Goal: Information Seeking & Learning: Learn about a topic

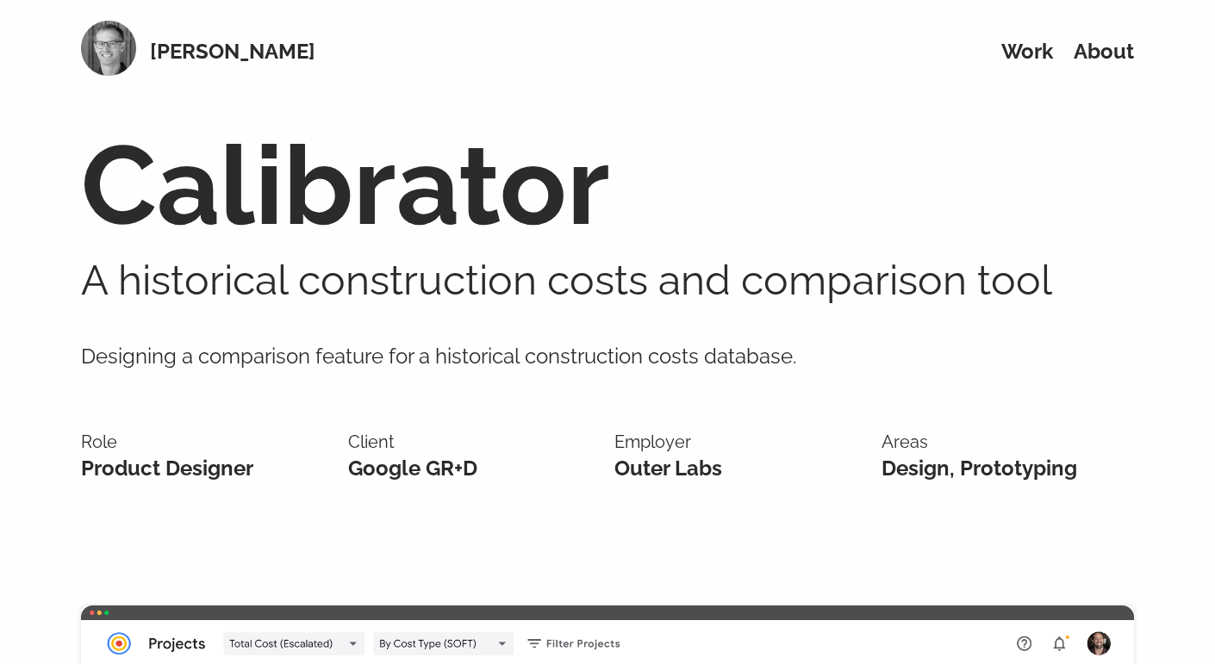
click at [238, 367] on p "Designing a comparison feature for a historical construction costs database." at bounding box center [607, 357] width 1053 height 102
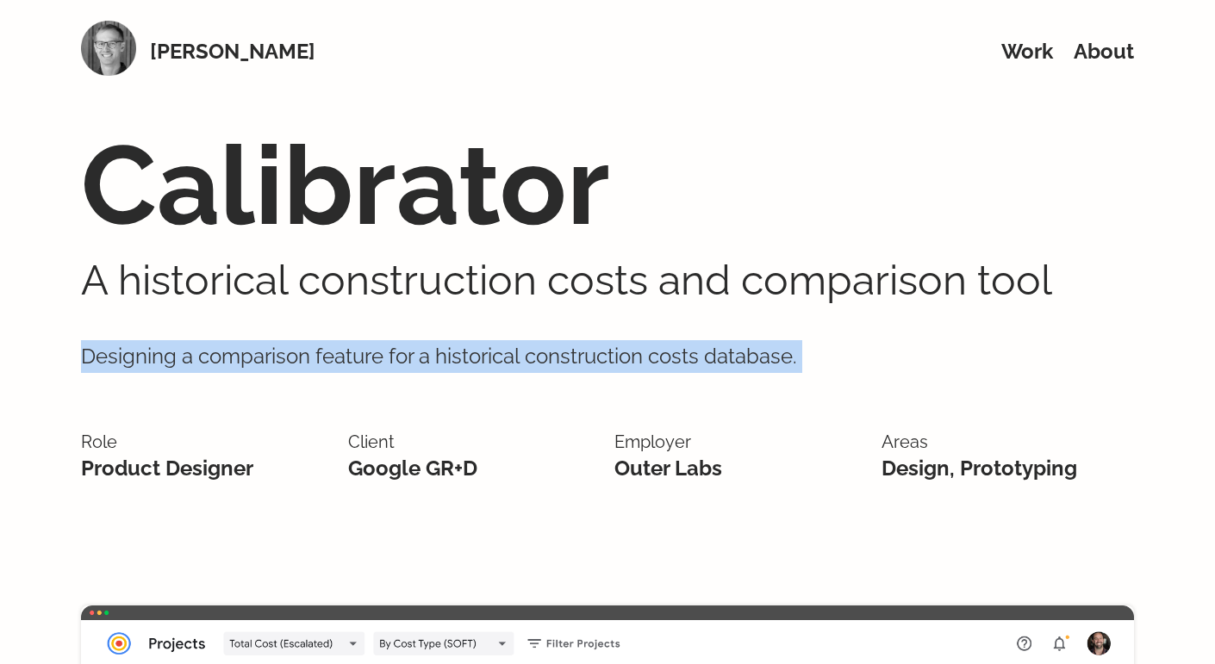
click at [238, 367] on p "Designing a comparison feature for a historical construction costs database." at bounding box center [607, 357] width 1053 height 102
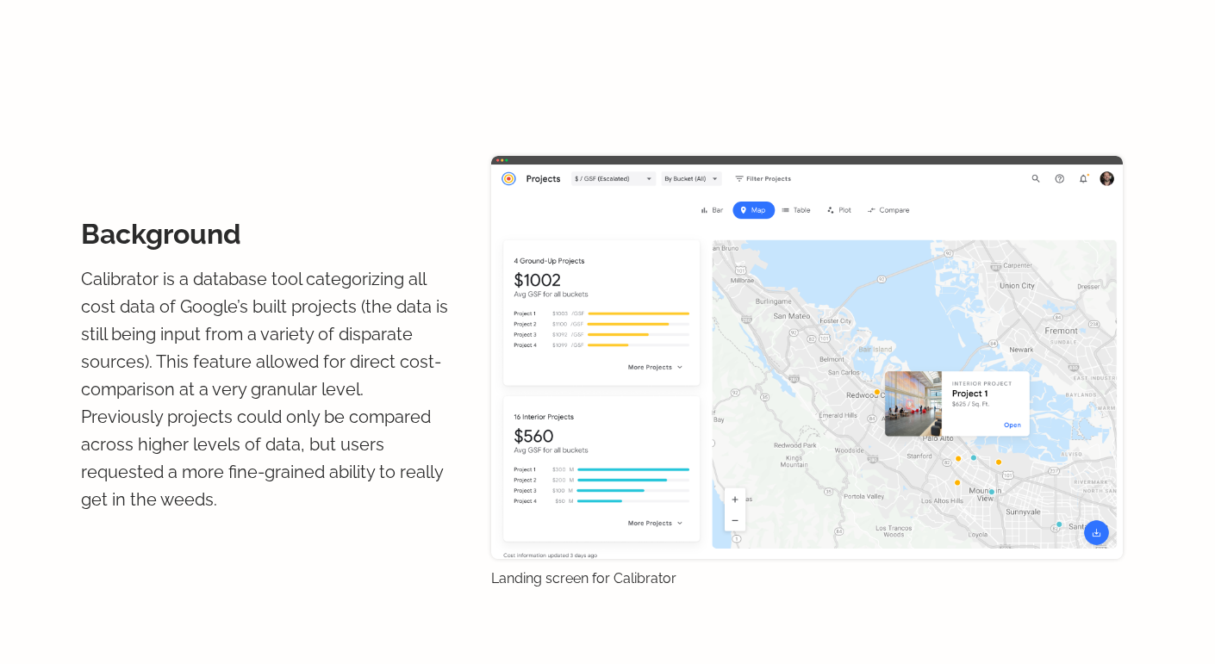
scroll to position [1292, 0]
click at [576, 580] on p "Landing screen for Calibrator" at bounding box center [807, 578] width 632 height 17
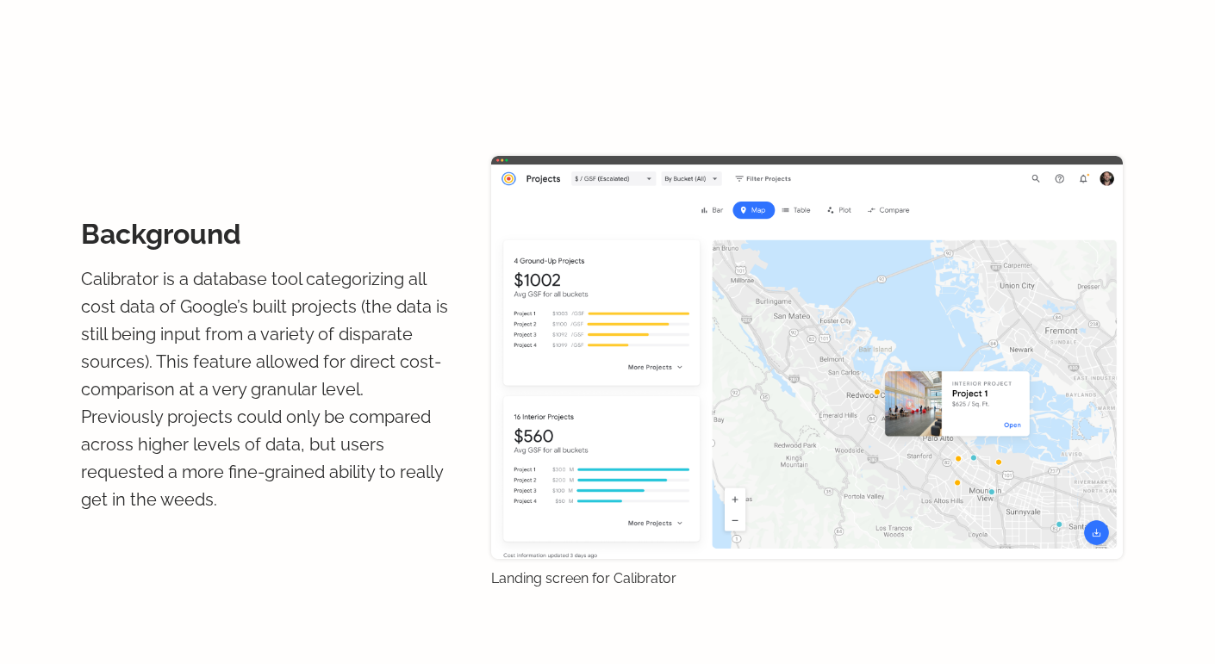
click at [302, 450] on p "Calibrator is a database tool categorizing all cost data of Google’s built proj…" at bounding box center [265, 389] width 369 height 248
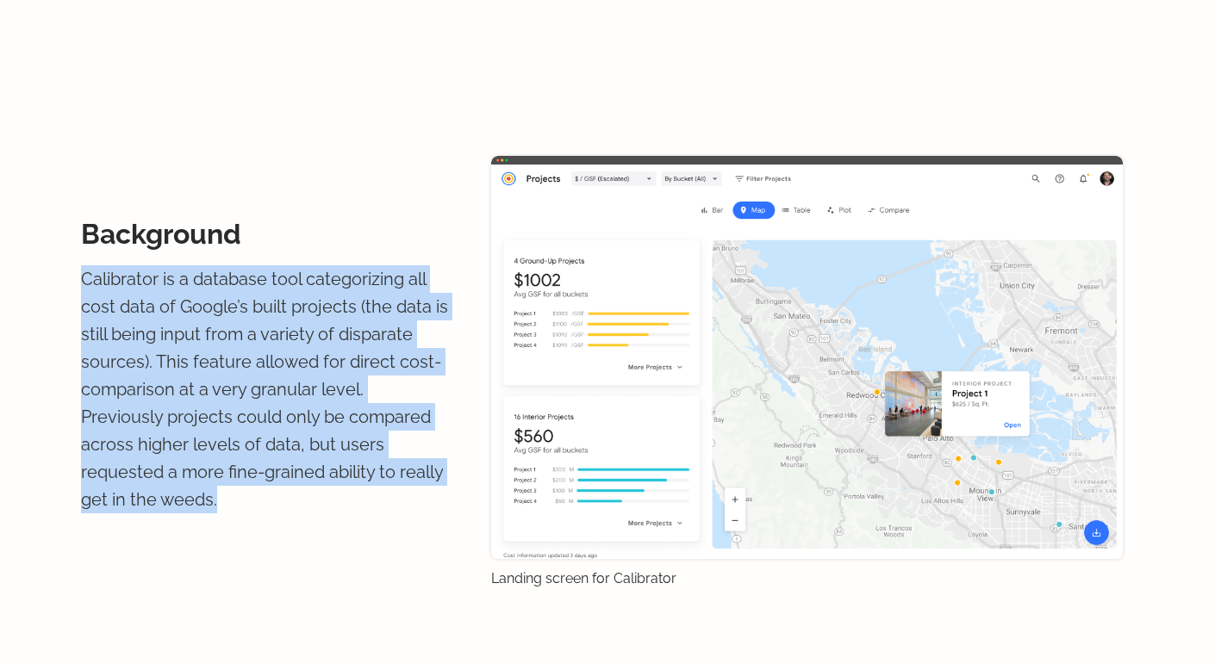
click at [302, 450] on p "Calibrator is a database tool categorizing all cost data of Google’s built proj…" at bounding box center [265, 389] width 369 height 248
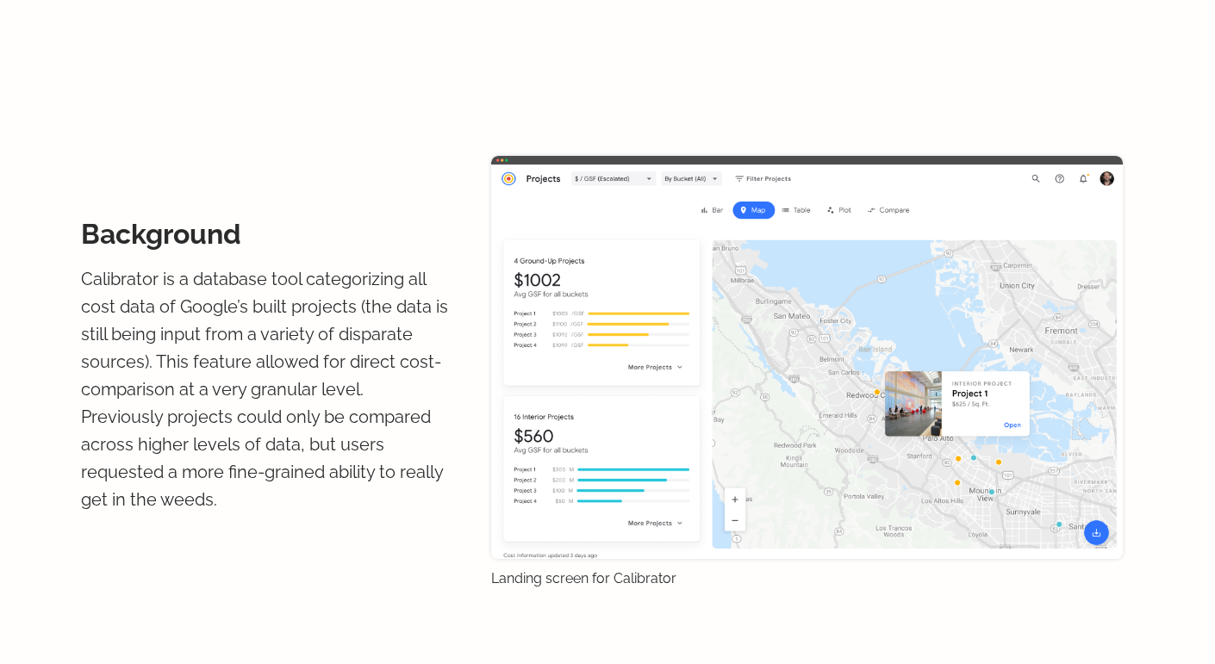
click at [302, 450] on p "Calibrator is a database tool categorizing all cost data of Google’s built proj…" at bounding box center [265, 389] width 369 height 248
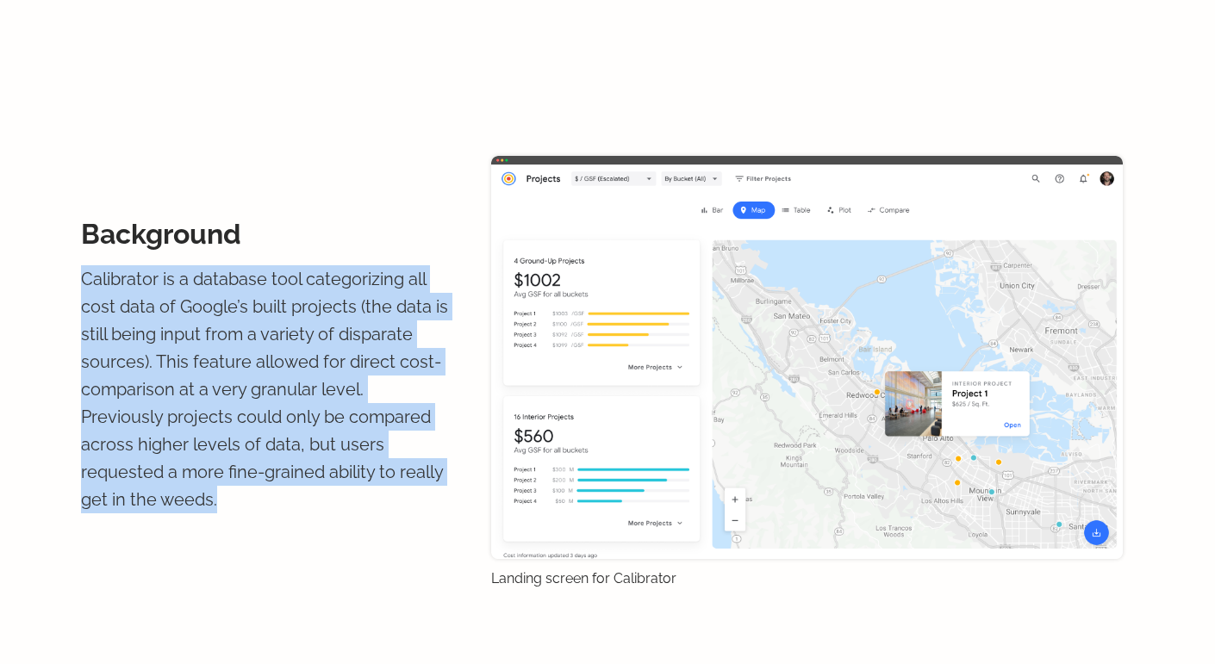
click at [302, 450] on p "Calibrator is a database tool categorizing all cost data of Google’s built proj…" at bounding box center [265, 389] width 369 height 248
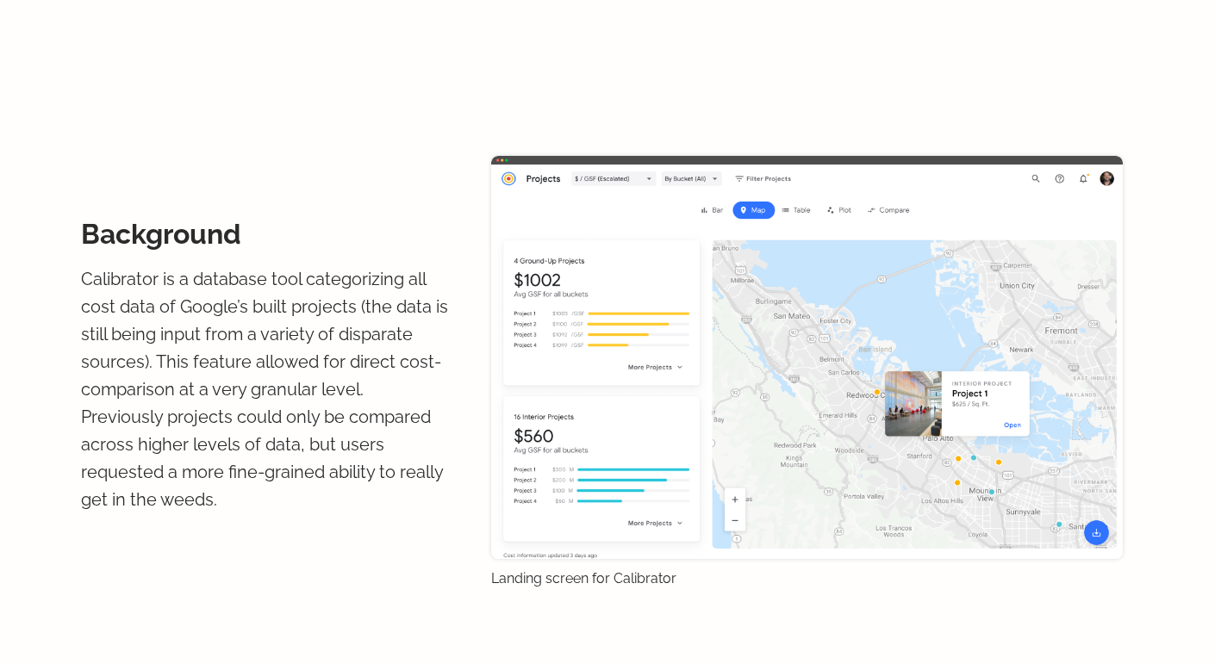
click at [302, 450] on p "Calibrator is a database tool categorizing all cost data of Google’s built proj…" at bounding box center [265, 389] width 369 height 248
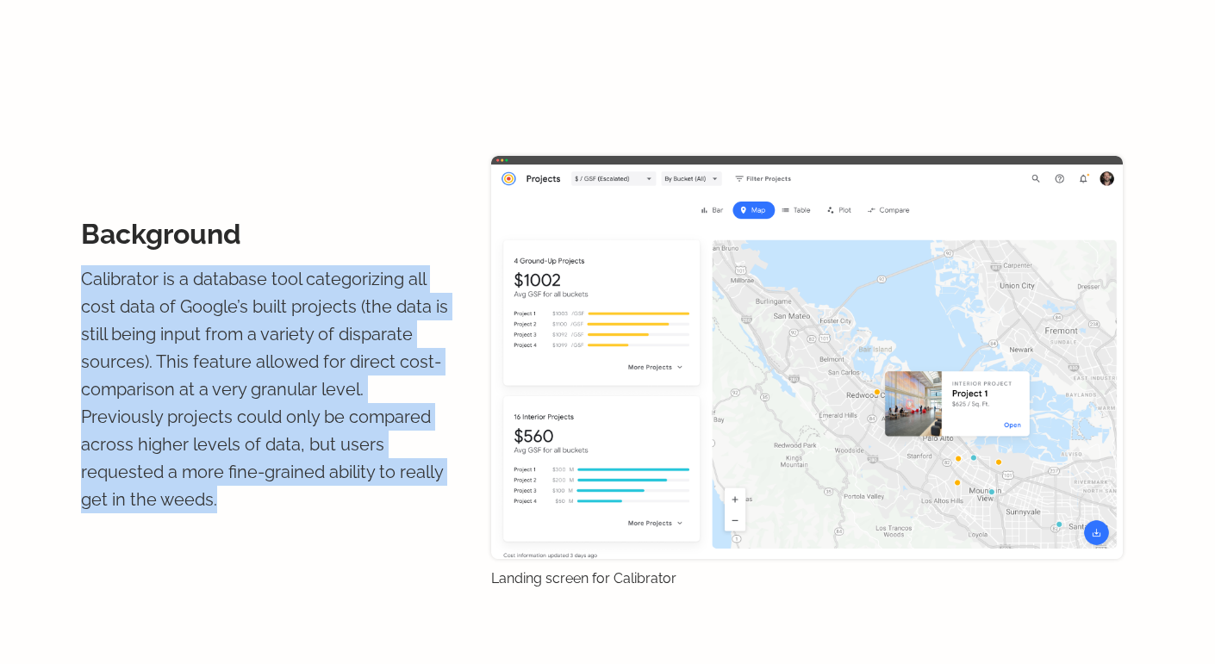
click at [302, 450] on p "Calibrator is a database tool categorizing all cost data of Google’s built proj…" at bounding box center [265, 389] width 369 height 248
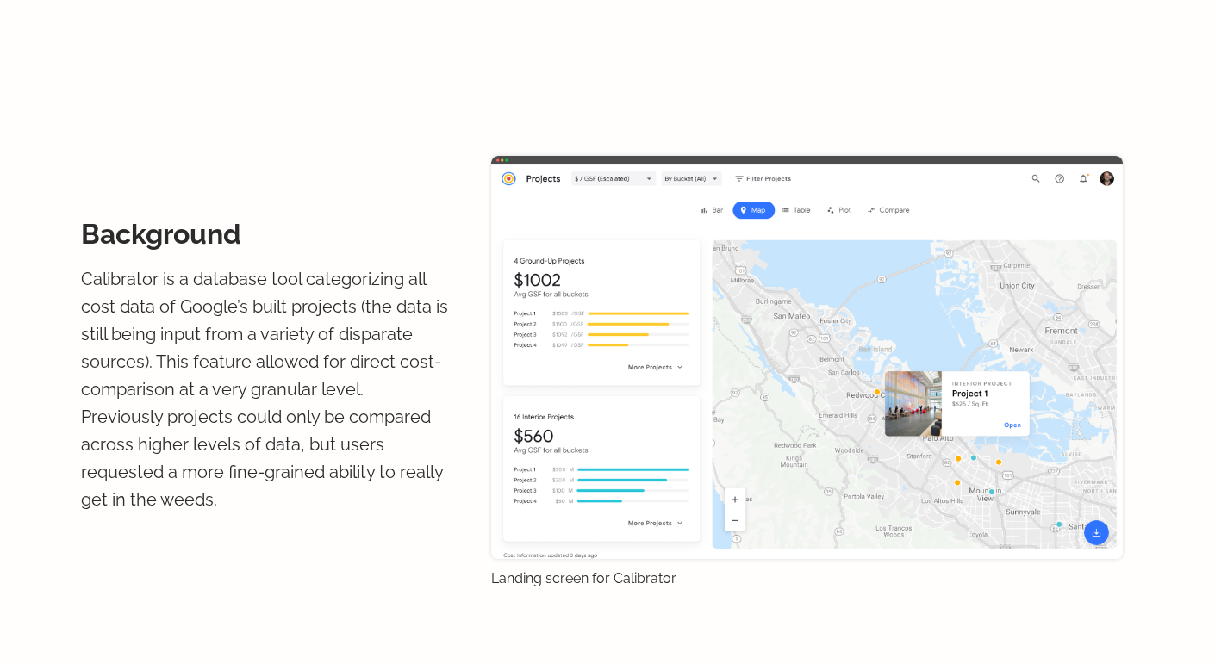
click at [302, 450] on p "Calibrator is a database tool categorizing all cost data of Google’s built proj…" at bounding box center [265, 389] width 369 height 248
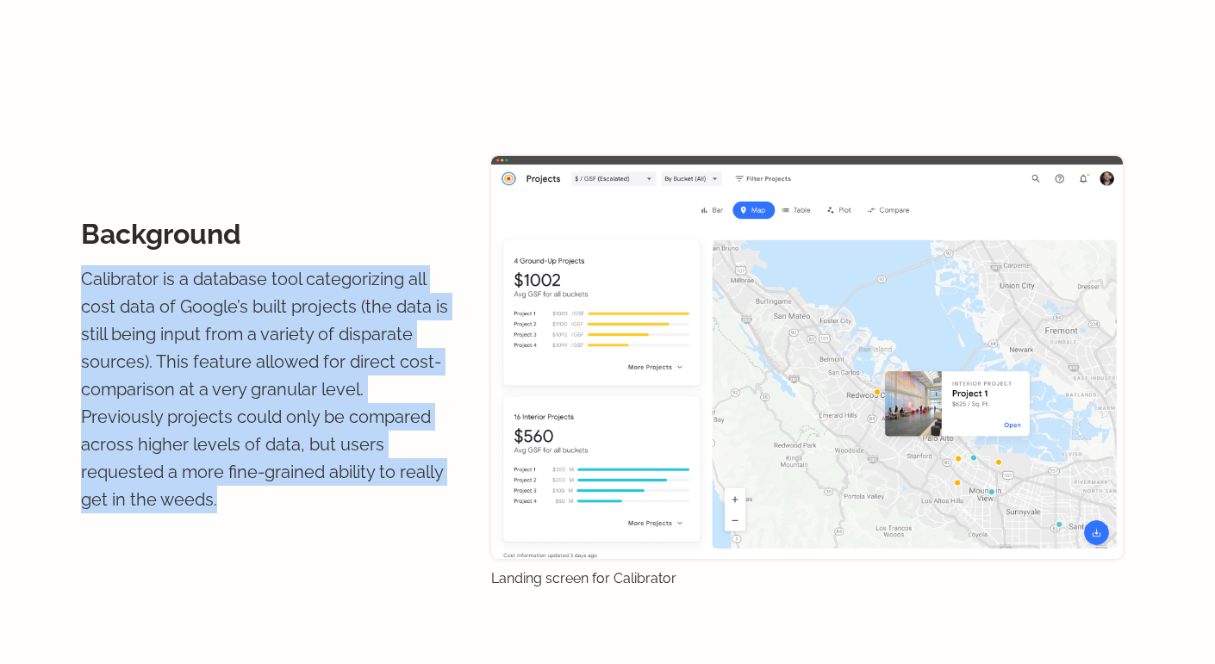
click at [302, 450] on p "Calibrator is a database tool categorizing all cost data of Google’s built proj…" at bounding box center [265, 389] width 369 height 248
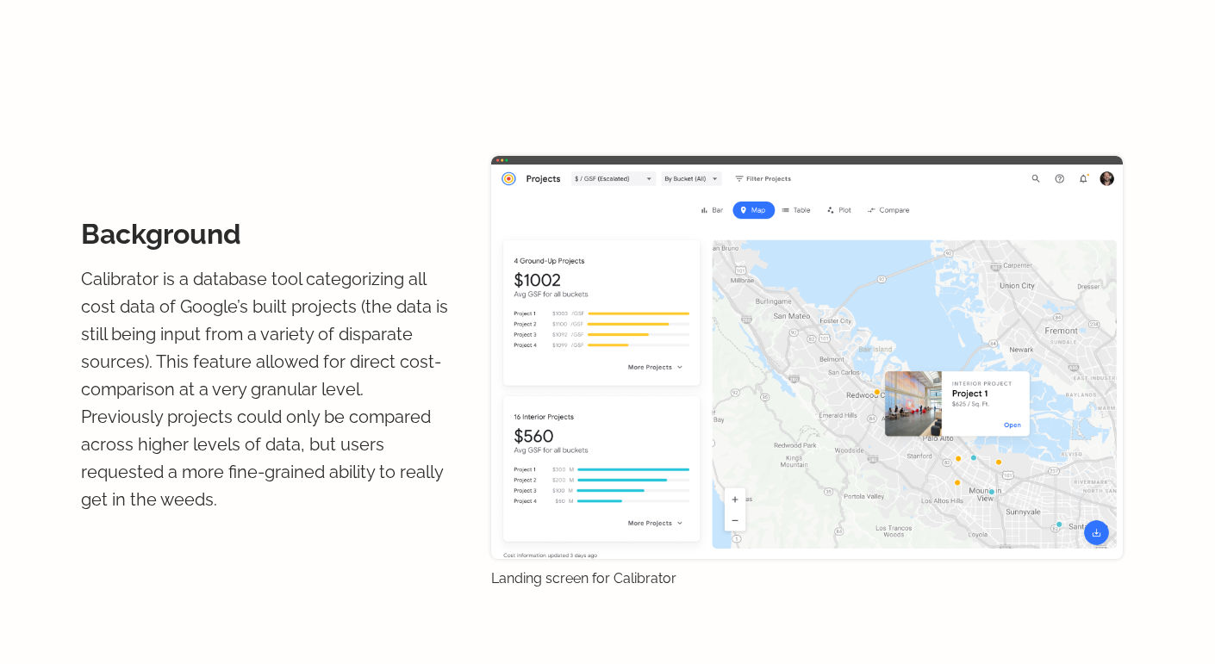
click at [302, 450] on p "Calibrator is a database tool categorizing all cost data of Google’s built proj…" at bounding box center [265, 389] width 369 height 248
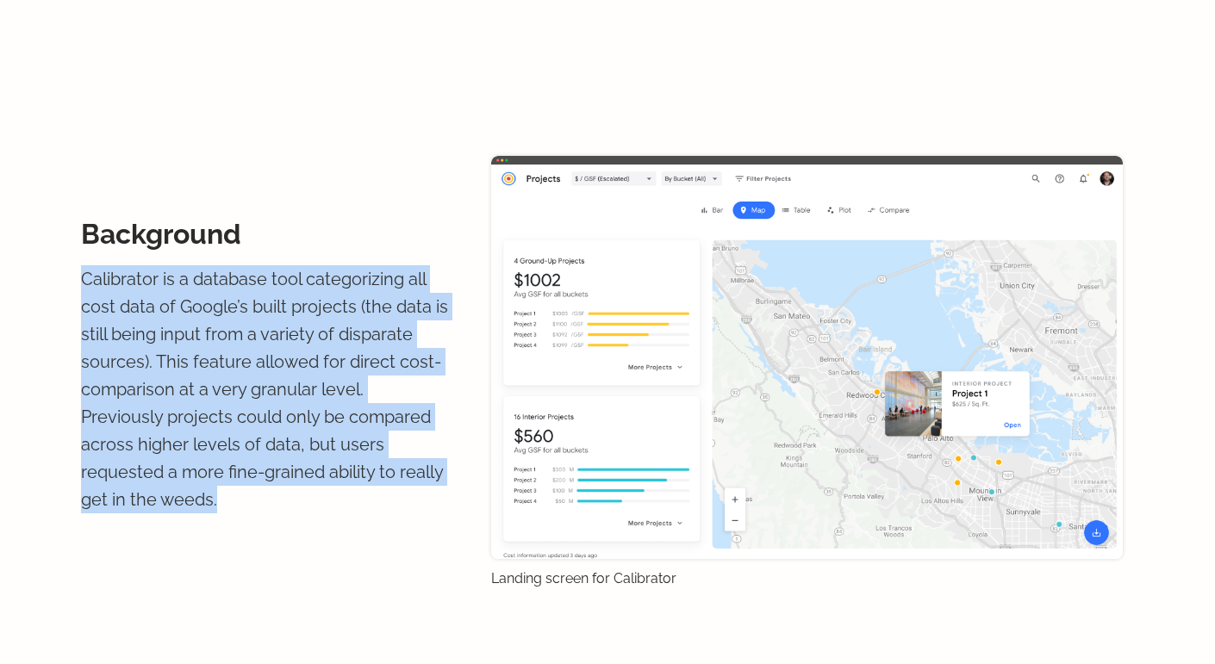
click at [302, 450] on p "Calibrator is a database tool categorizing all cost data of Google’s built proj…" at bounding box center [265, 389] width 369 height 248
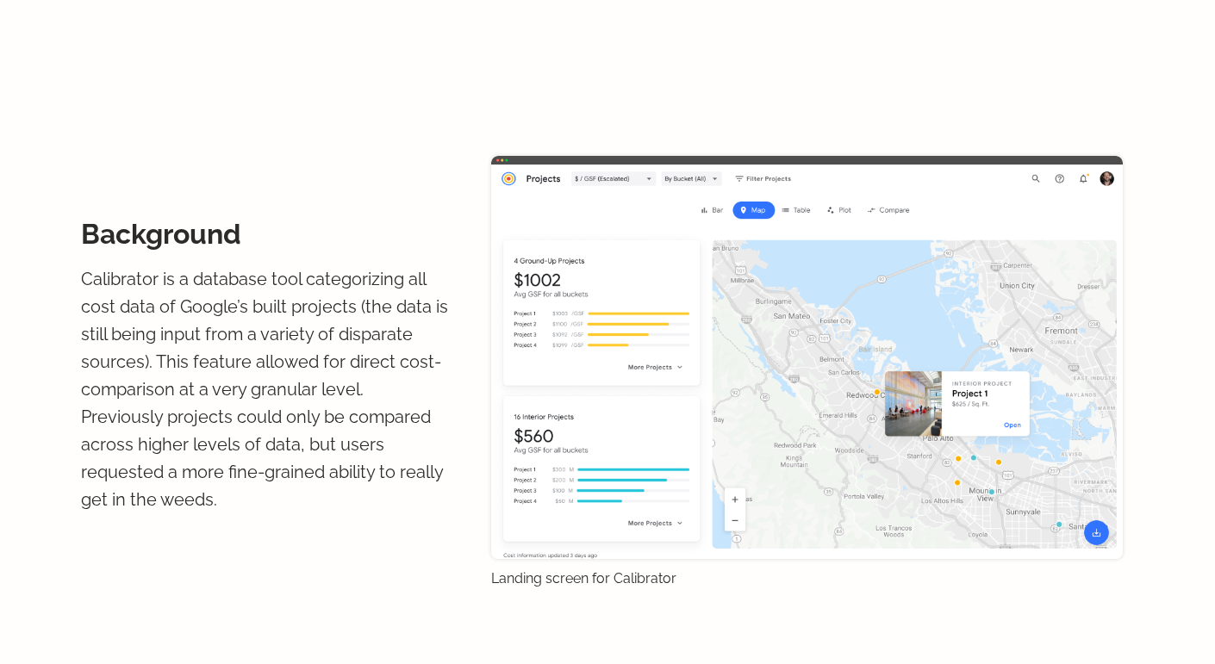
click at [367, 453] on p "Calibrator is a database tool categorizing all cost data of Google’s built proj…" at bounding box center [265, 389] width 369 height 248
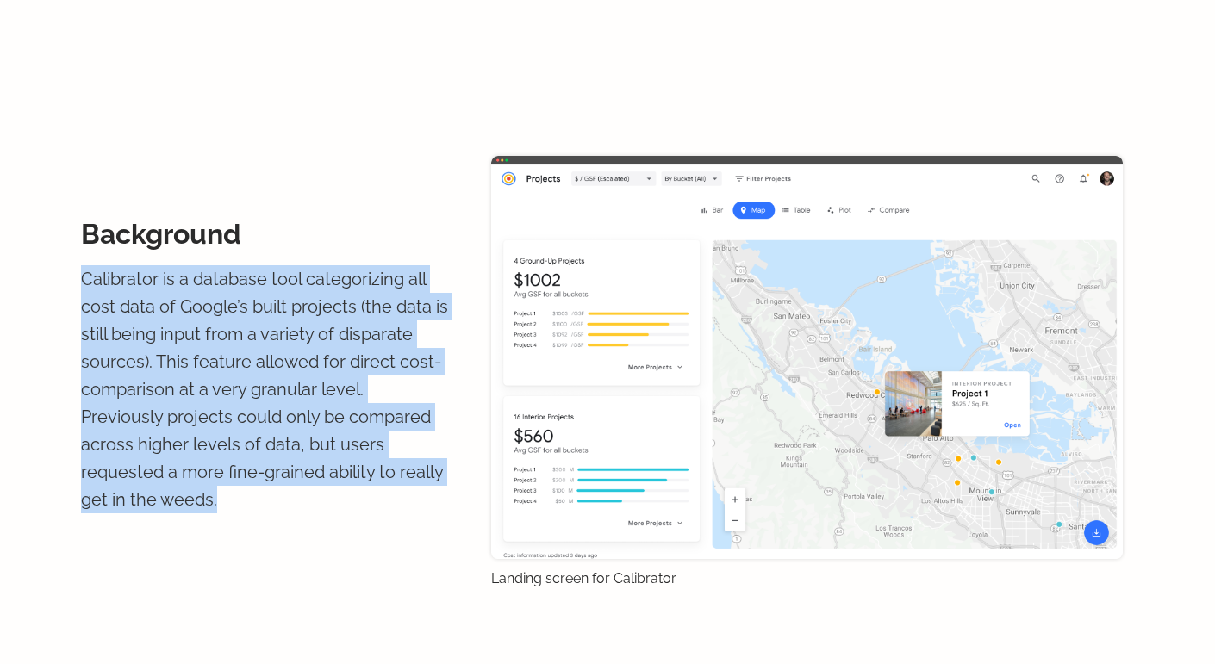
click at [367, 453] on p "Calibrator is a database tool categorizing all cost data of Google’s built proj…" at bounding box center [265, 389] width 369 height 248
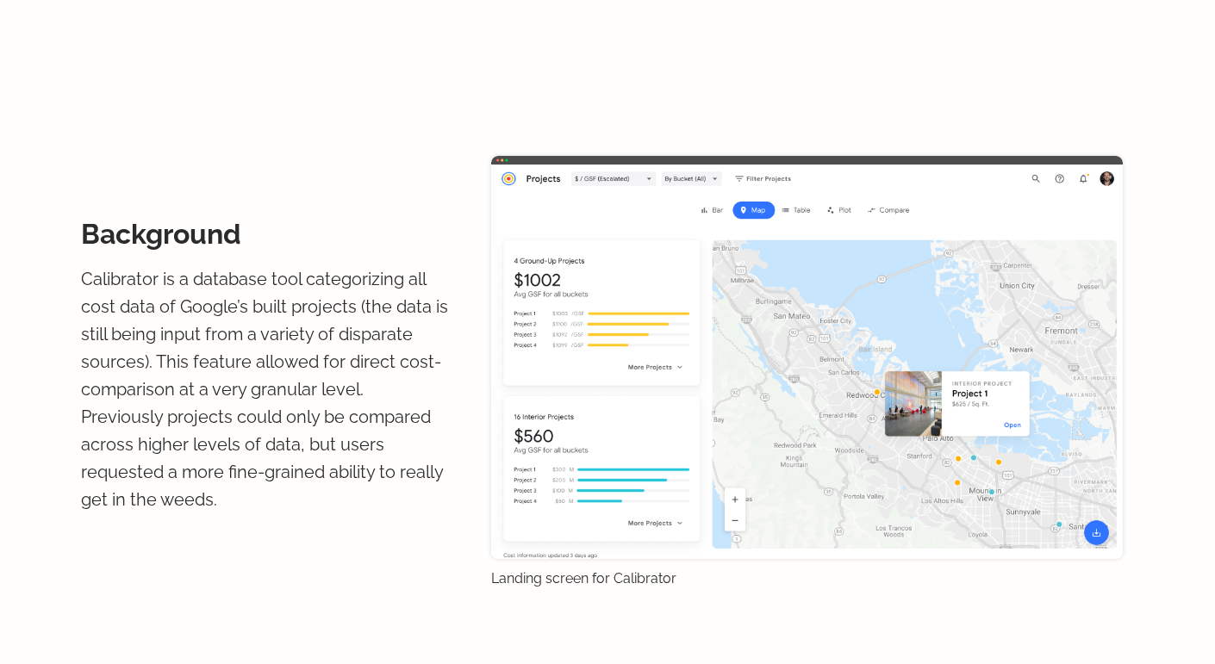
click at [367, 453] on p "Calibrator is a database tool categorizing all cost data of Google’s built proj…" at bounding box center [265, 389] width 369 height 248
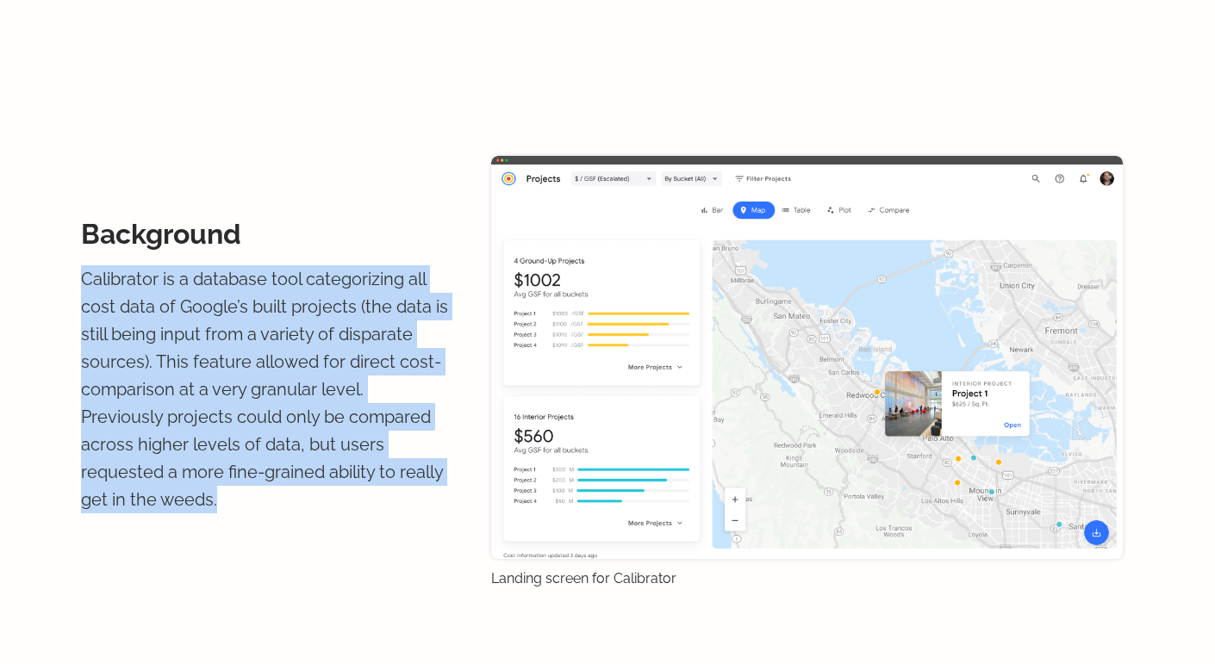
click at [361, 467] on p "Calibrator is a database tool categorizing all cost data of Google’s built proj…" at bounding box center [265, 389] width 369 height 248
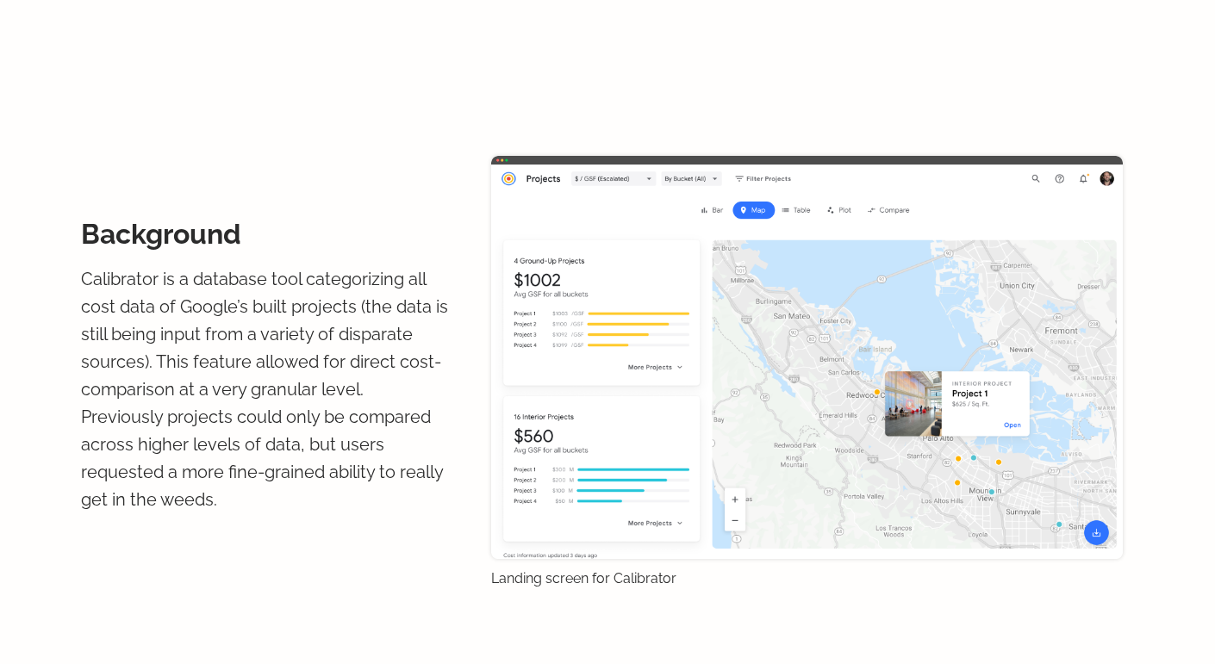
click at [361, 467] on p "Calibrator is a database tool categorizing all cost data of Google’s built proj…" at bounding box center [265, 389] width 369 height 248
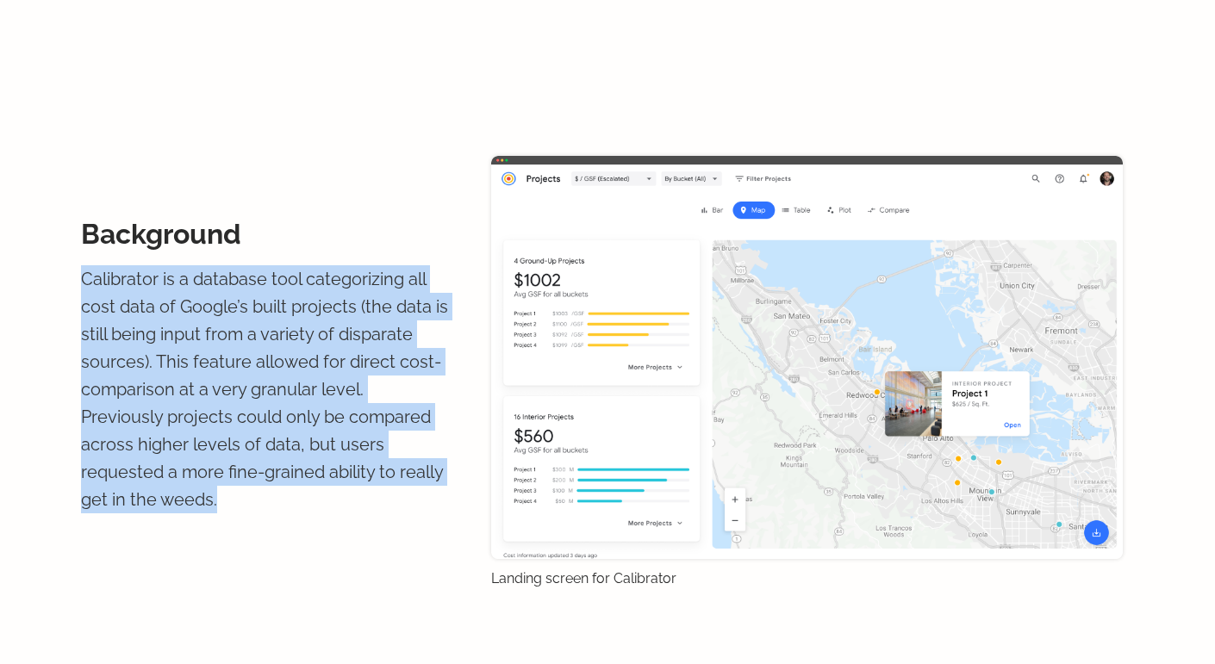
click at [361, 467] on p "Calibrator is a database tool categorizing all cost data of Google’s built proj…" at bounding box center [265, 389] width 369 height 248
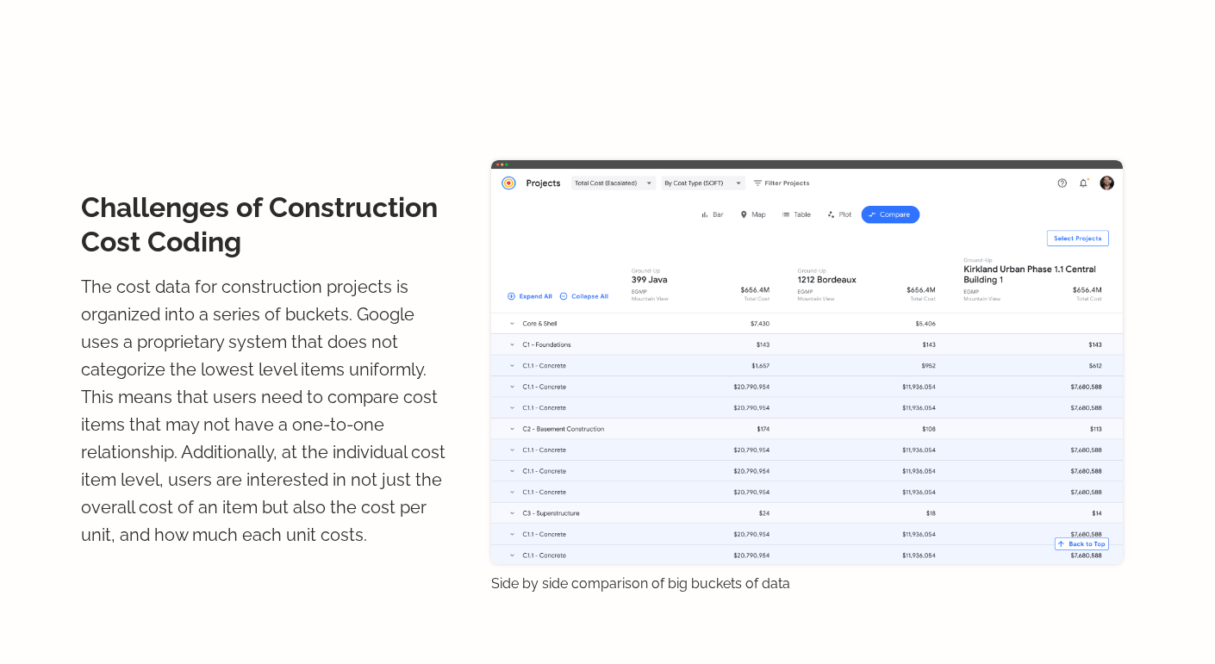
scroll to position [1887, 0]
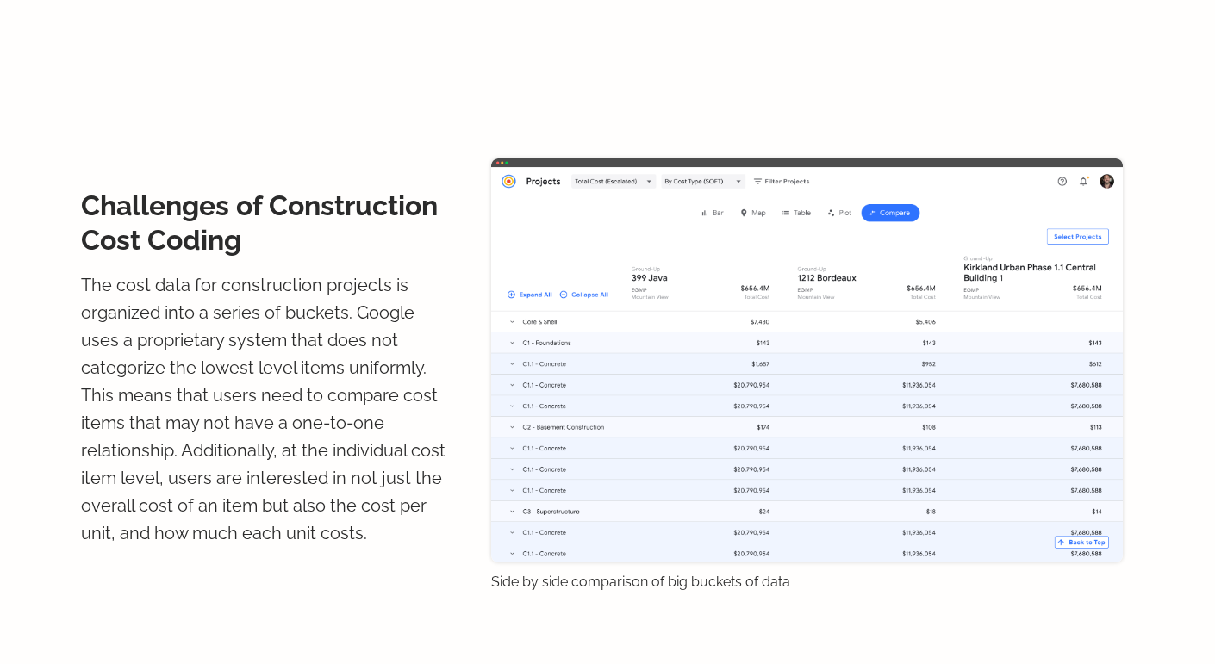
click at [370, 422] on p "The cost data for construction projects is organized into a series of buckets. …" at bounding box center [265, 409] width 369 height 276
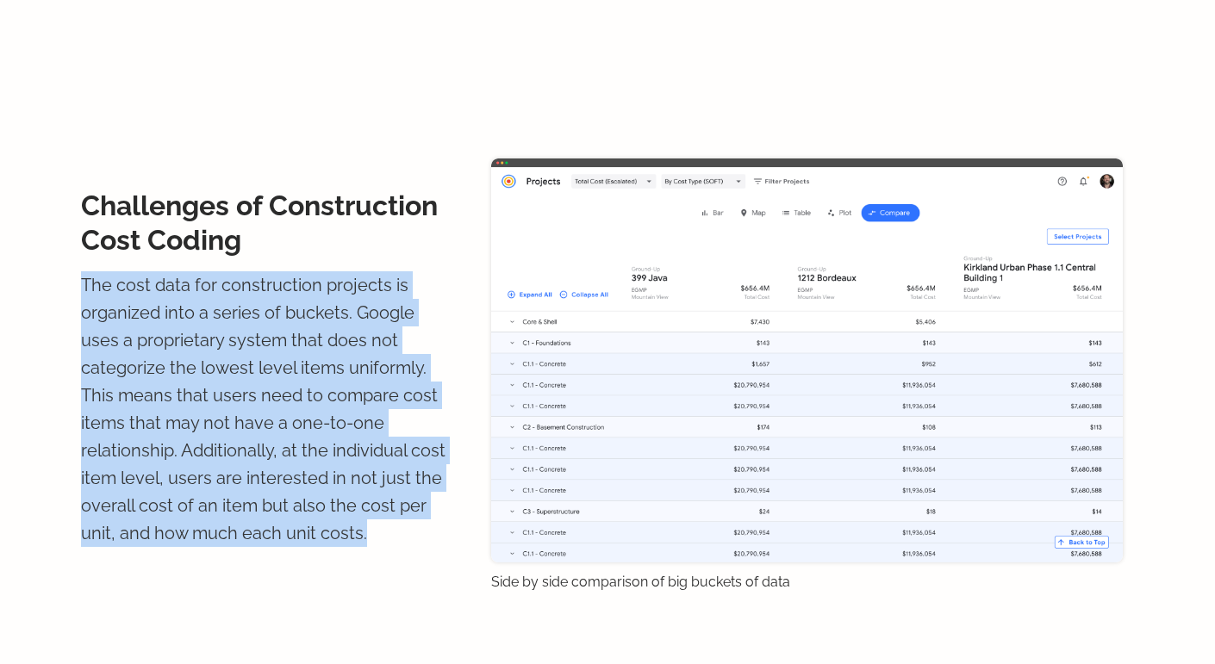
click at [370, 422] on p "The cost data for construction projects is organized into a series of buckets. …" at bounding box center [265, 409] width 369 height 276
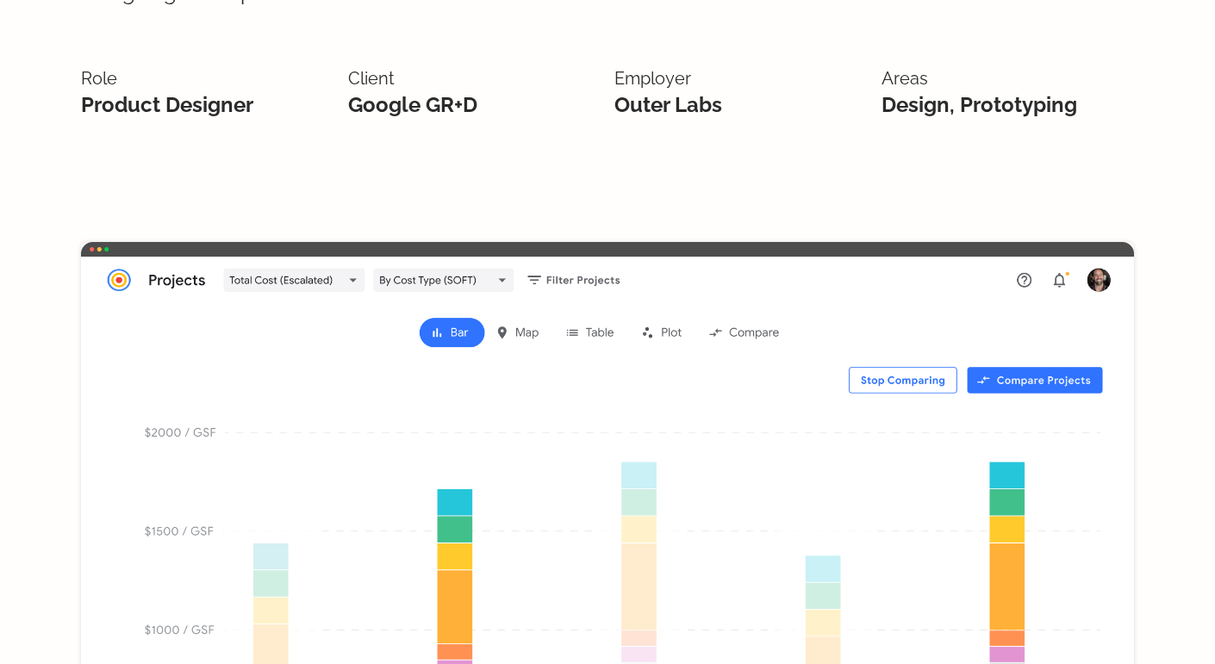
scroll to position [0, 0]
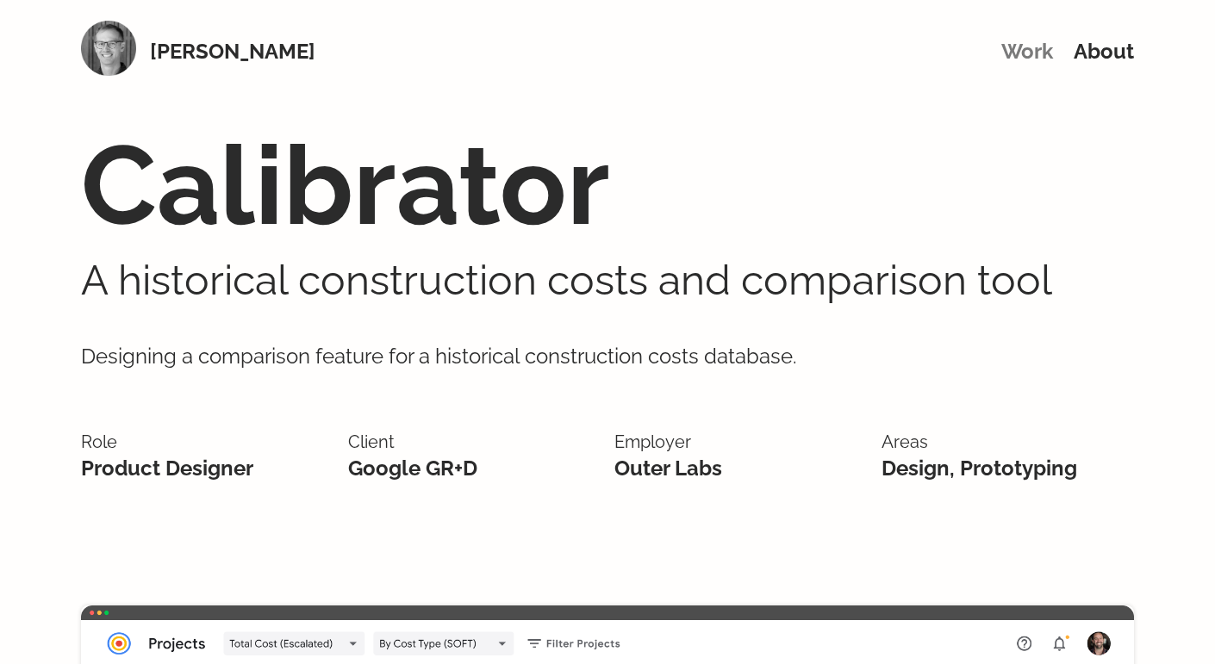
click at [1030, 56] on link "Work" at bounding box center [1027, 51] width 52 height 25
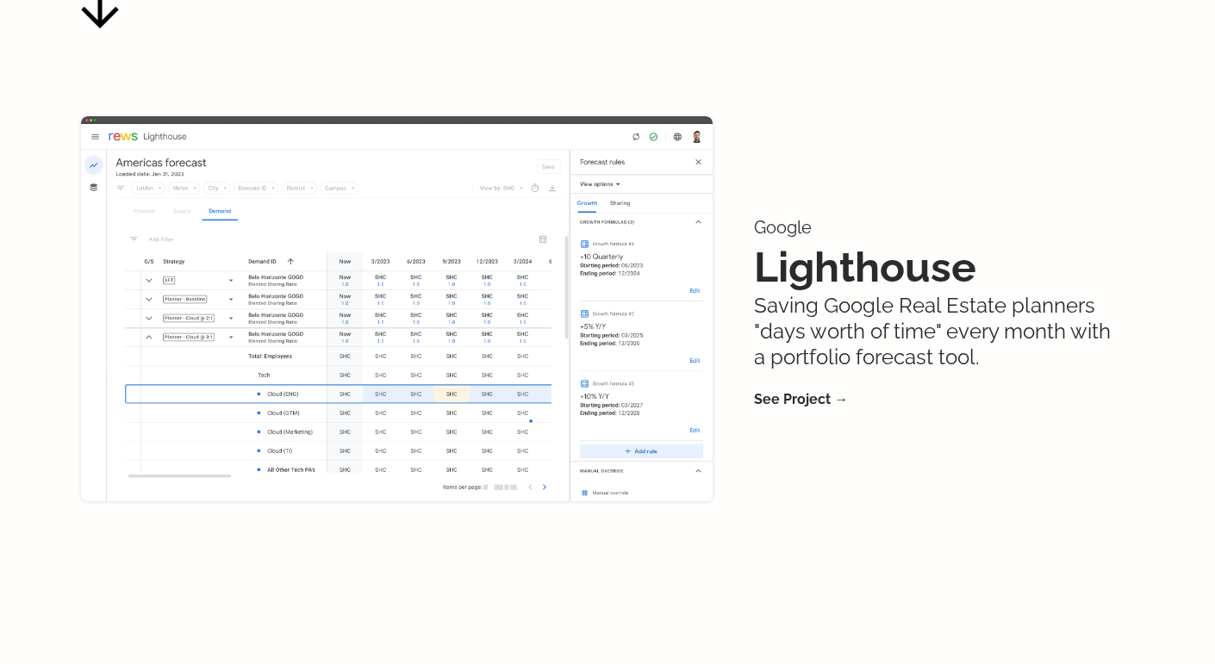
scroll to position [862, 0]
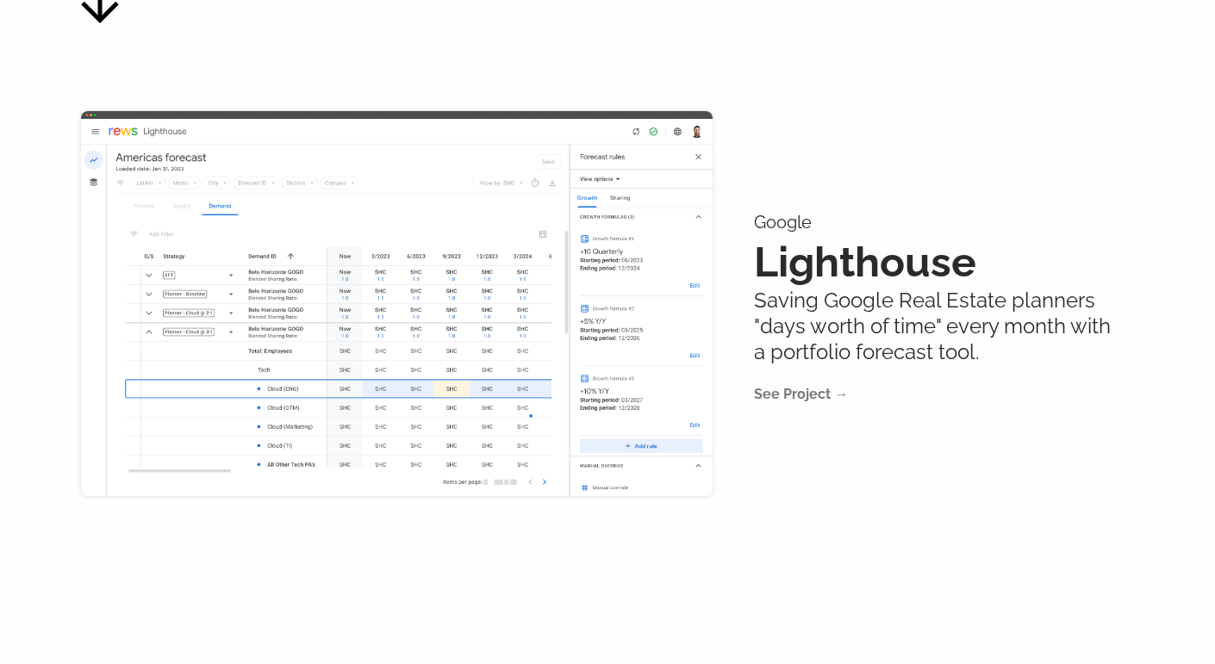
click at [818, 386] on link "See Project →" at bounding box center [801, 394] width 94 height 16
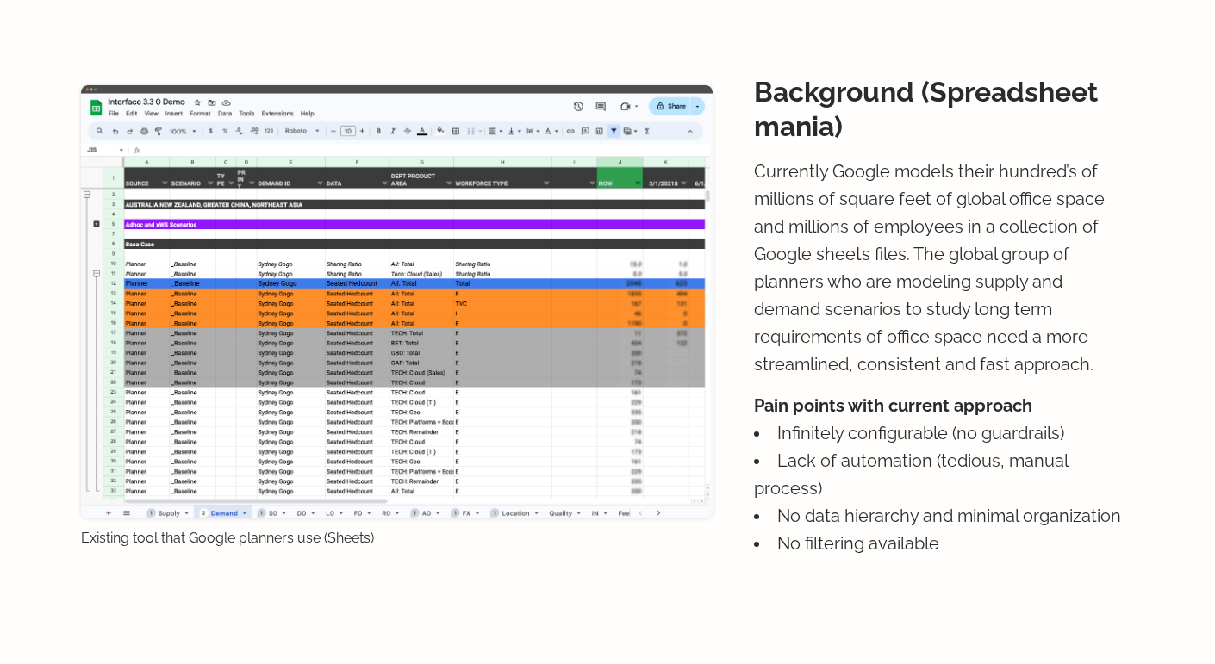
scroll to position [1214, 0]
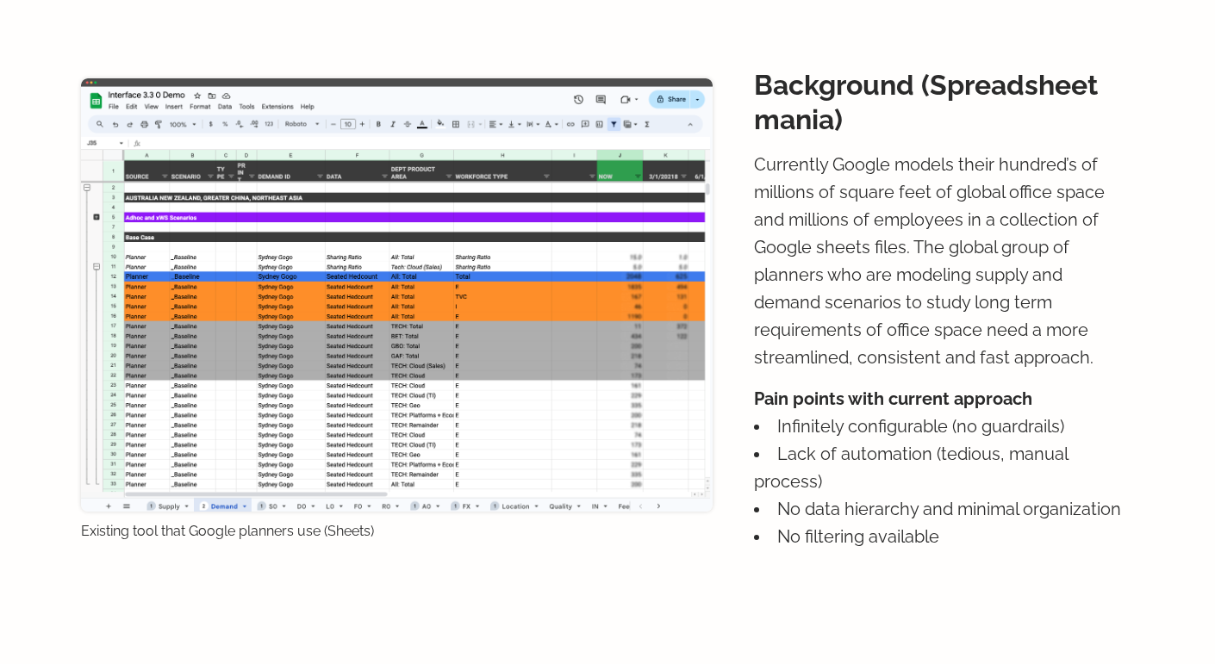
click at [760, 221] on p "Currently Google models their hundred’s of millions of square feet of global of…" at bounding box center [938, 261] width 369 height 221
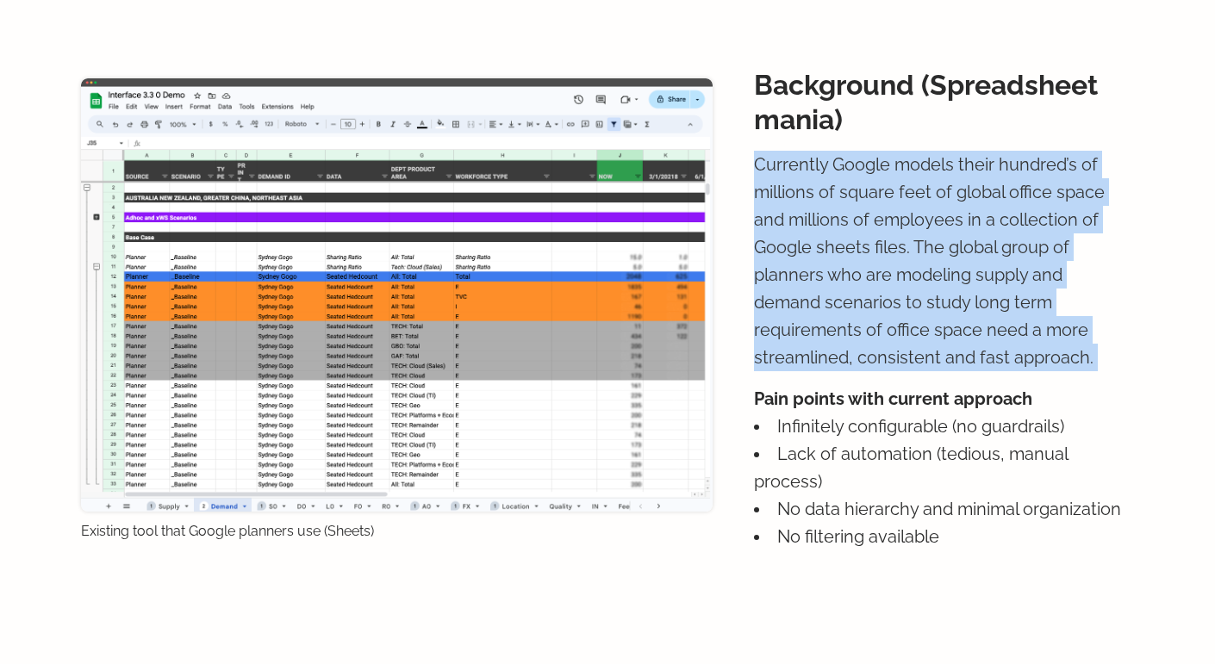
click at [760, 221] on p "Currently Google models their hundred’s of millions of square feet of global of…" at bounding box center [938, 261] width 369 height 221
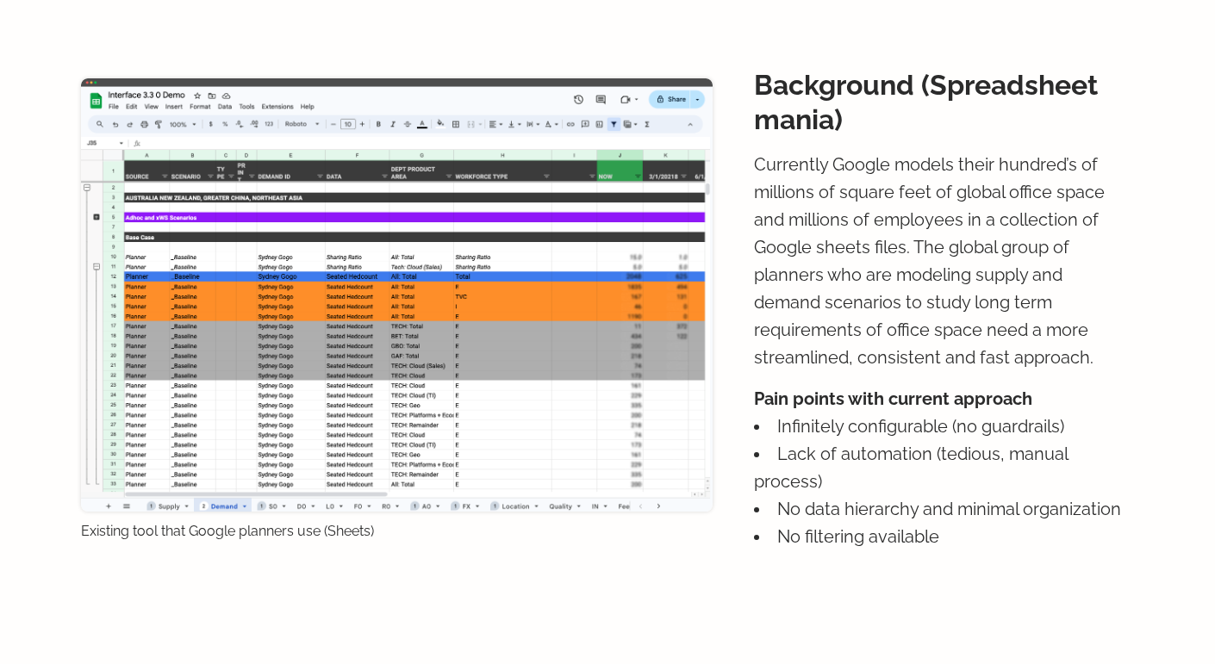
click at [760, 405] on p "Pain points with current approach" at bounding box center [938, 399] width 369 height 28
click at [759, 436] on li "Infinitely configurable (no guardrails)" at bounding box center [938, 427] width 369 height 28
click at [759, 460] on li "Lack of automation (tedious, manual process)" at bounding box center [938, 467] width 369 height 55
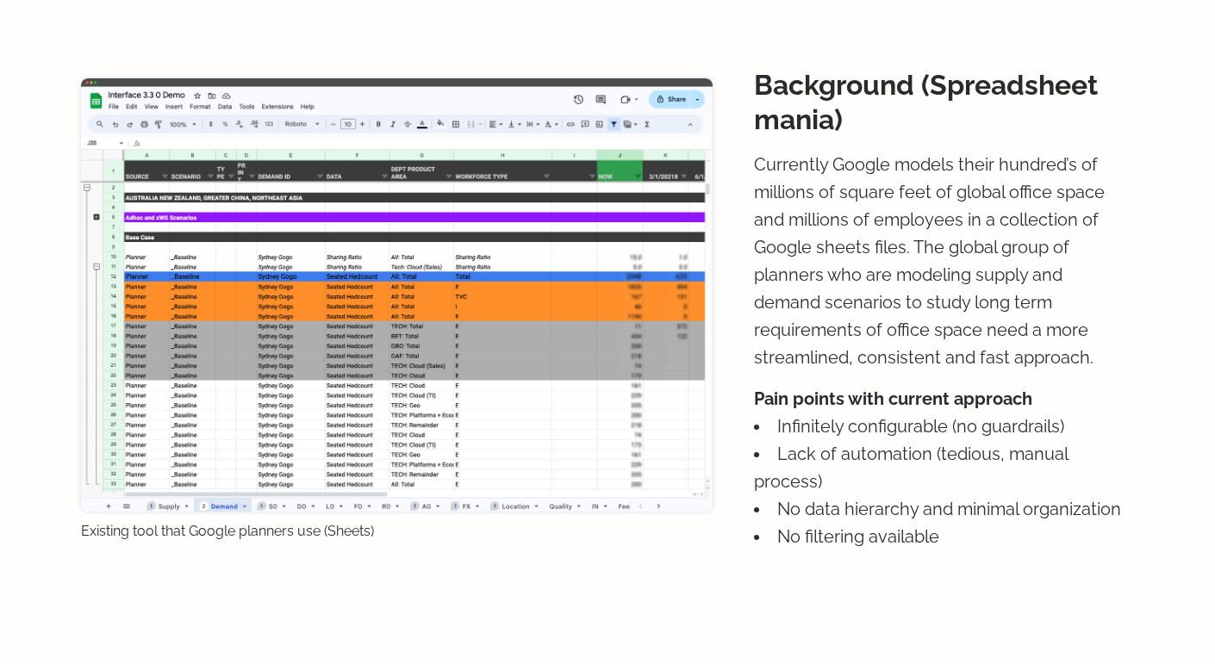
click at [759, 460] on li "Lack of automation (tedious, manual process)" at bounding box center [938, 467] width 369 height 55
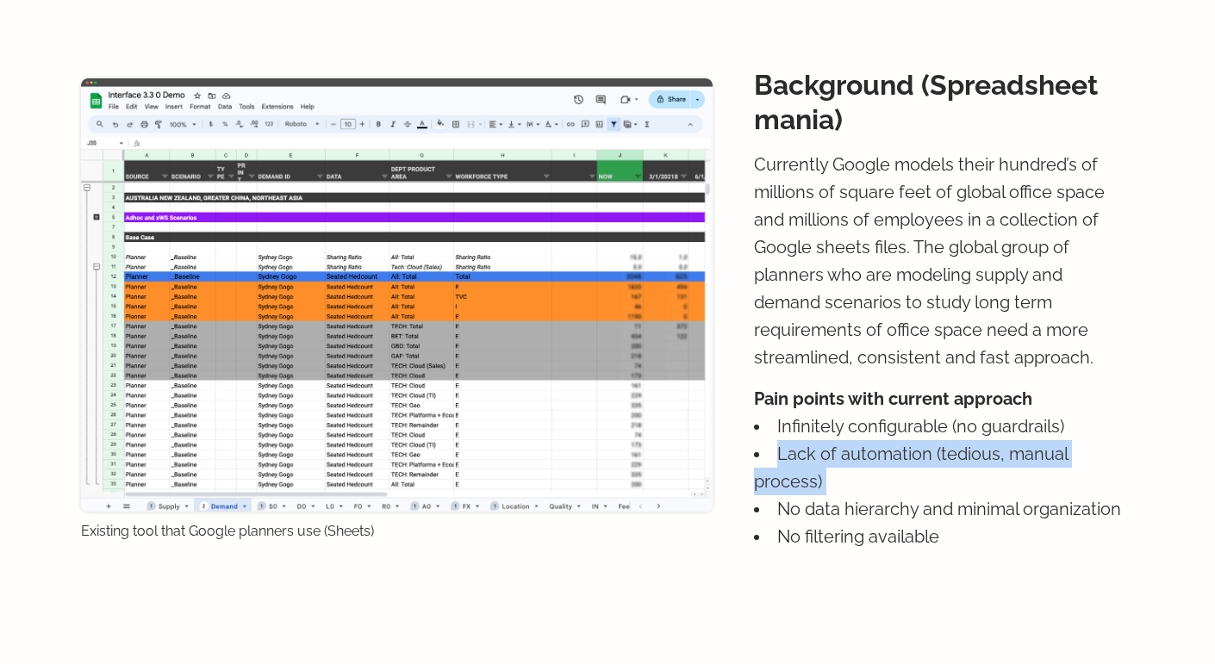
click at [756, 495] on li "No data hierarchy and minimal organization" at bounding box center [938, 509] width 369 height 28
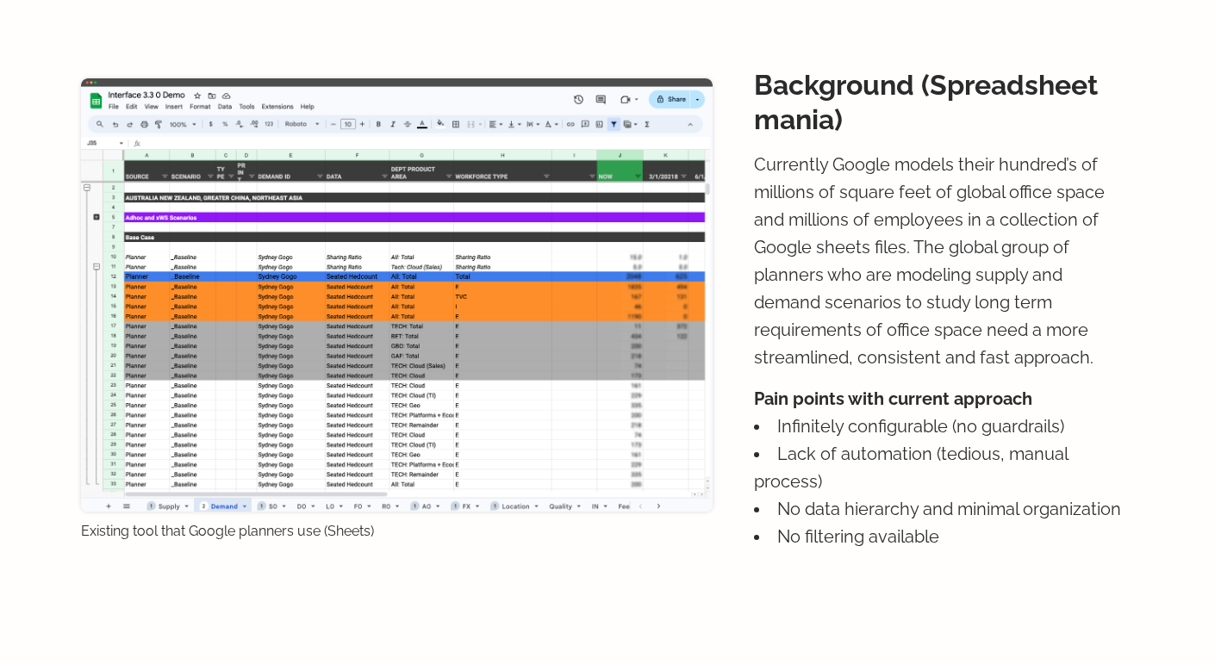
click at [756, 495] on li "No data hierarchy and minimal organization" at bounding box center [938, 509] width 369 height 28
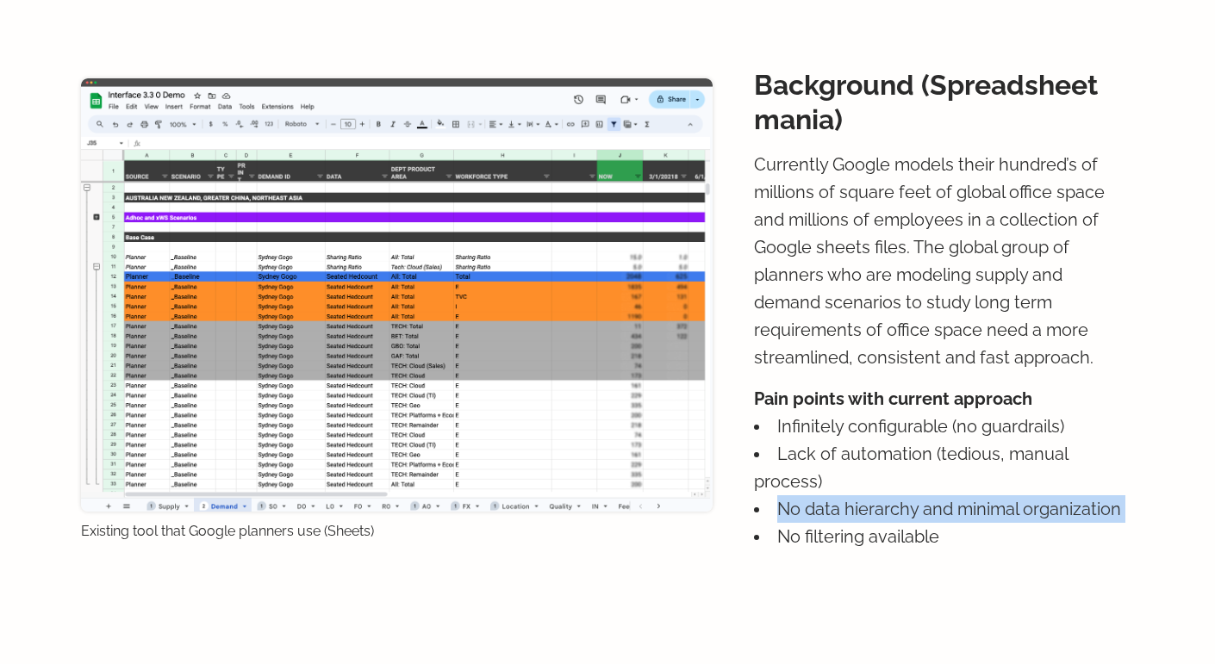
click at [756, 495] on li "No data hierarchy and minimal organization" at bounding box center [938, 509] width 369 height 28
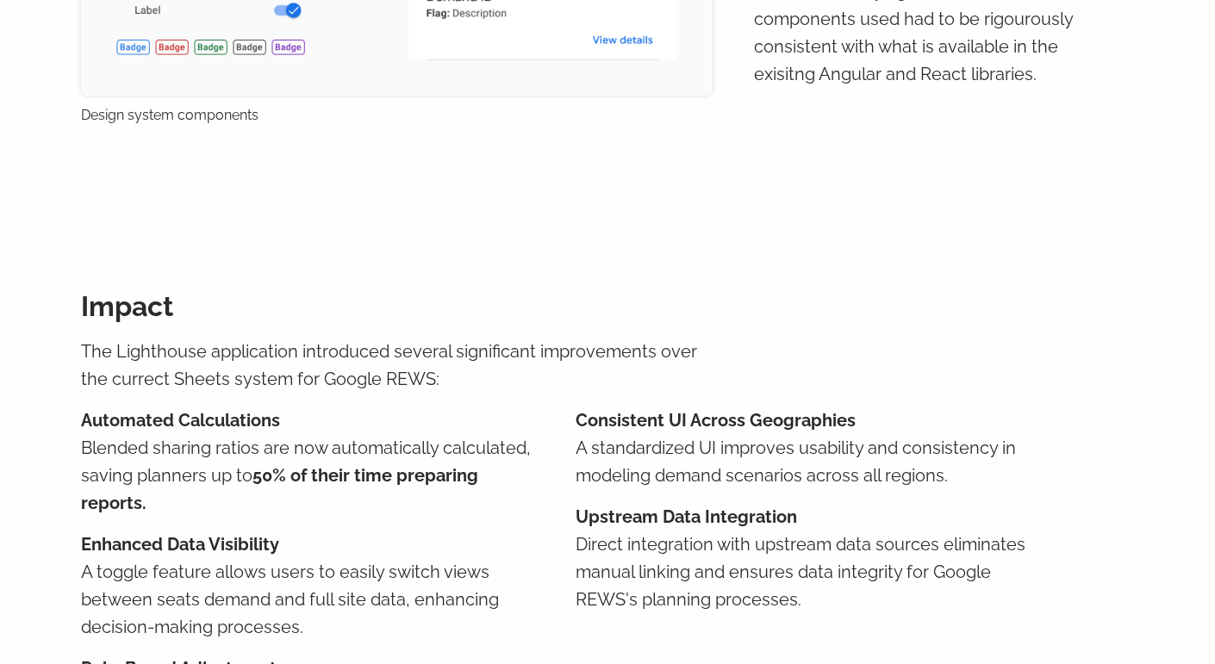
scroll to position [0, 0]
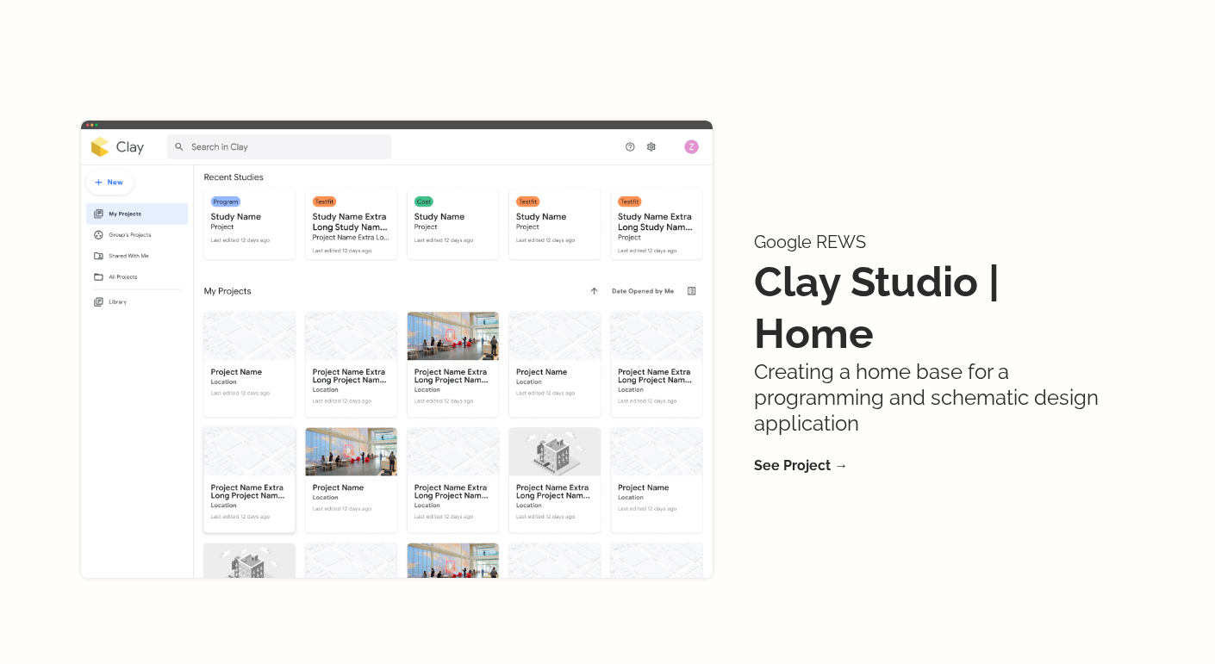
scroll to position [1911, 0]
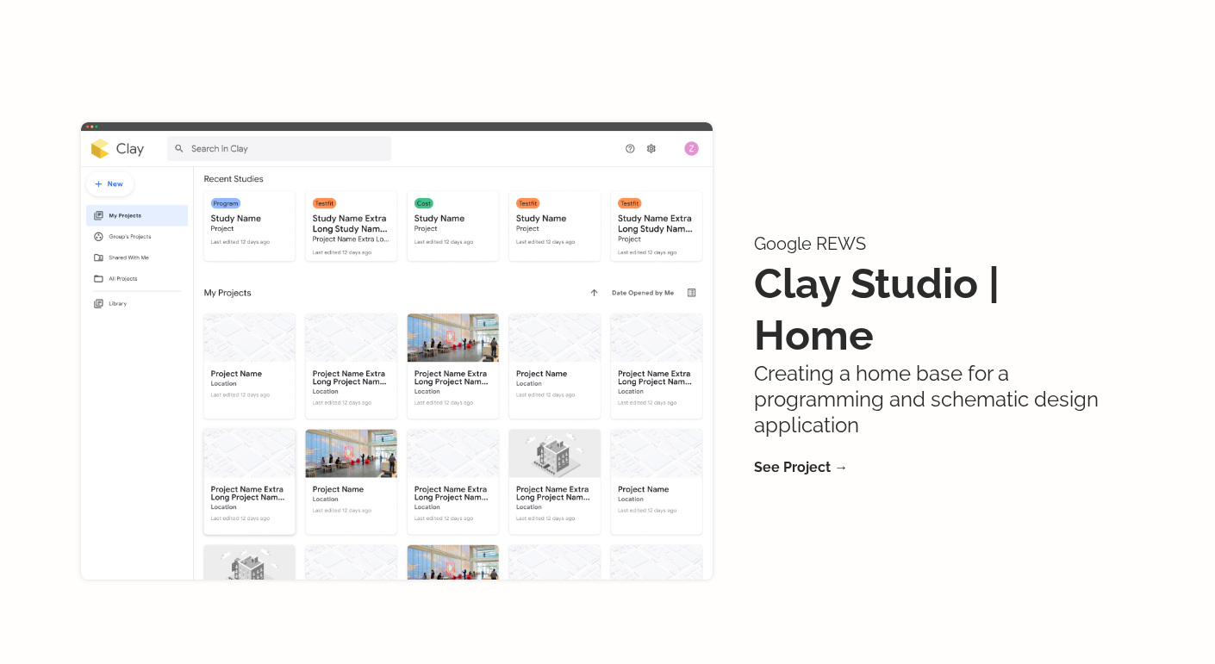
click at [802, 361] on p "Creating a home base for a programming and schematic design application" at bounding box center [938, 400] width 369 height 78
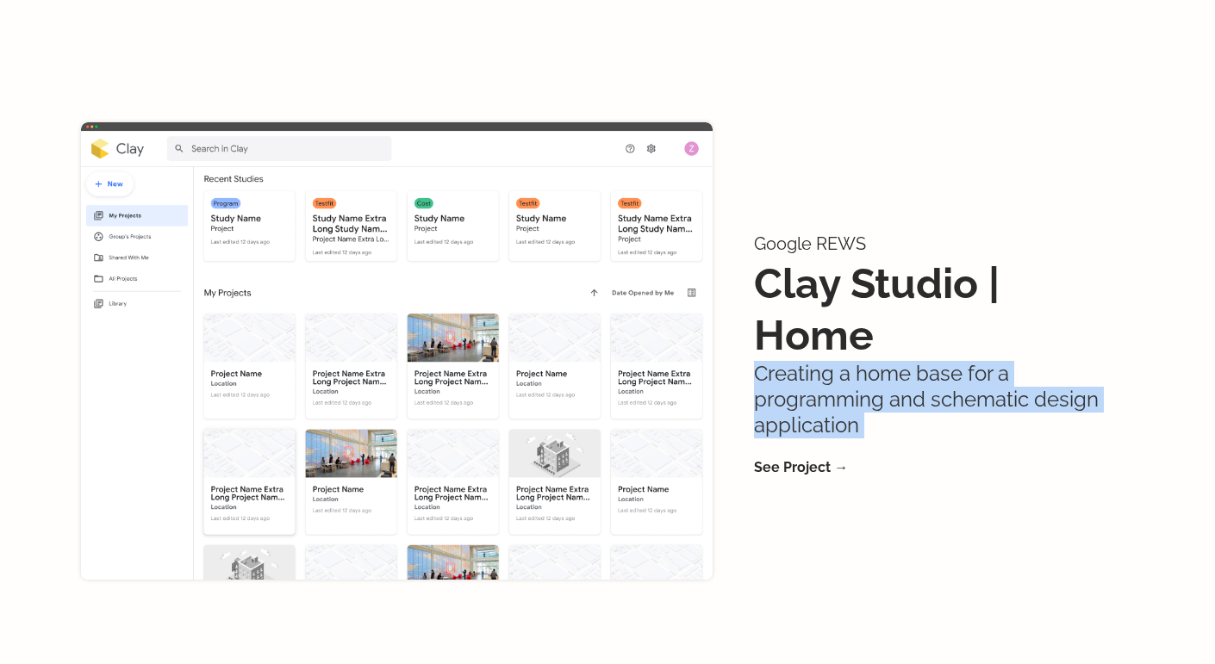
click at [802, 361] on p "Creating a home base for a programming and schematic design application" at bounding box center [938, 400] width 369 height 78
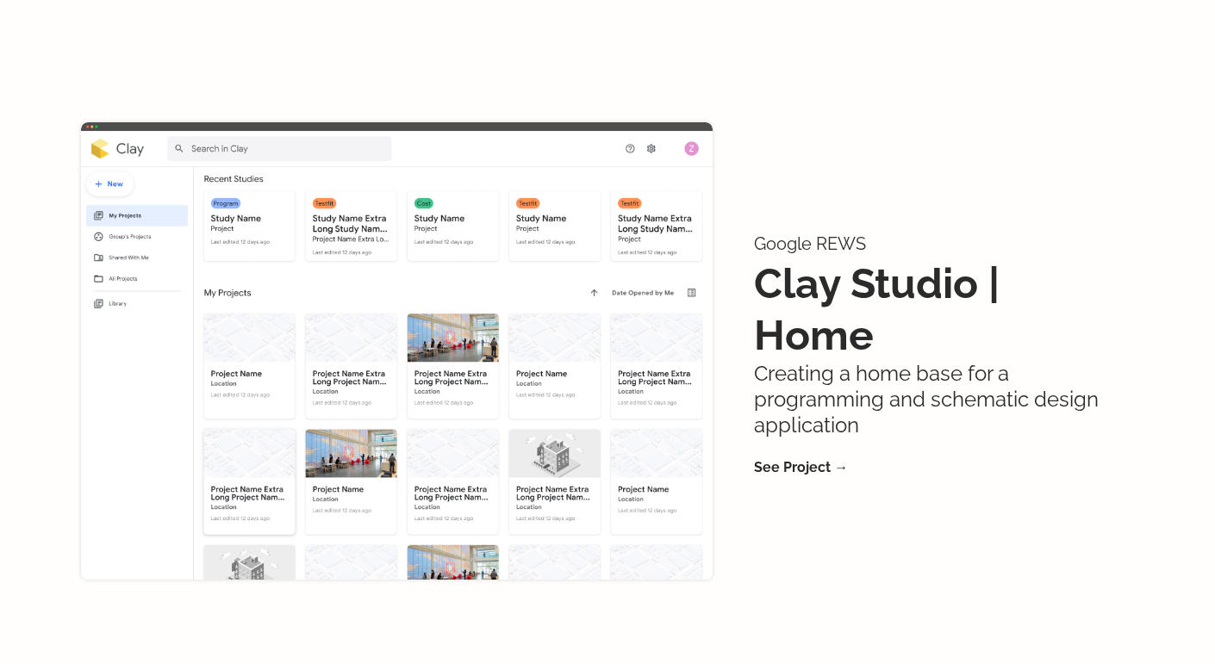
click at [802, 361] on p "Creating a home base for a programming and schematic design application" at bounding box center [938, 400] width 369 height 78
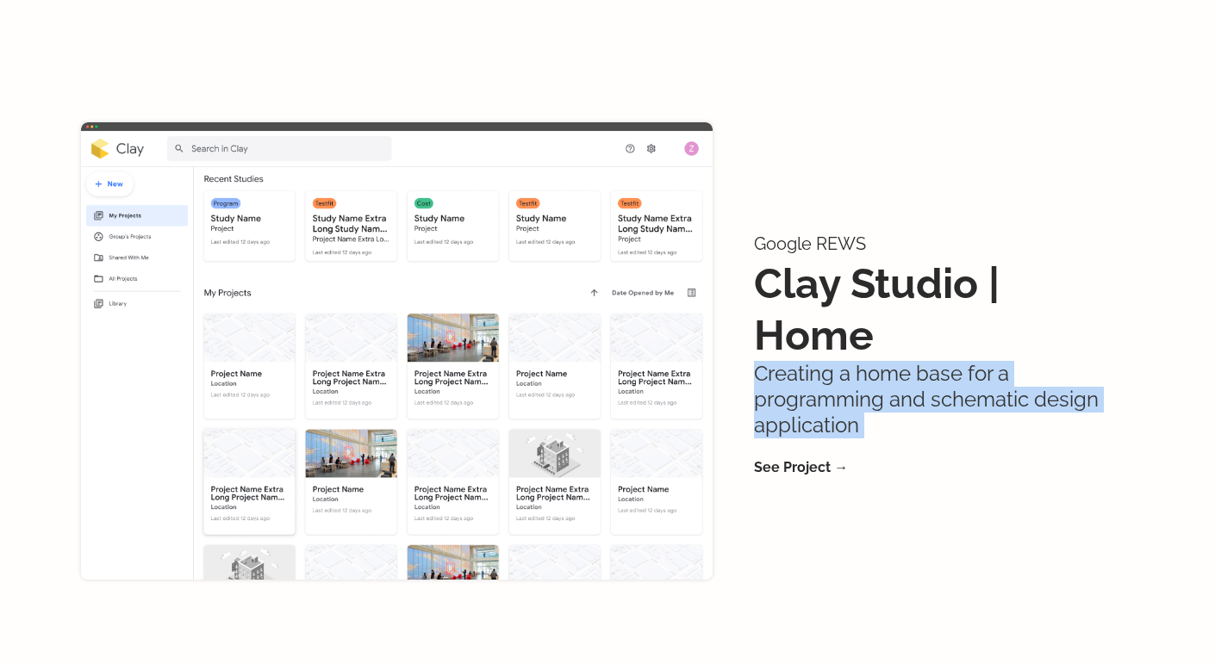
click at [802, 361] on p "Creating a home base for a programming and schematic design application" at bounding box center [938, 400] width 369 height 78
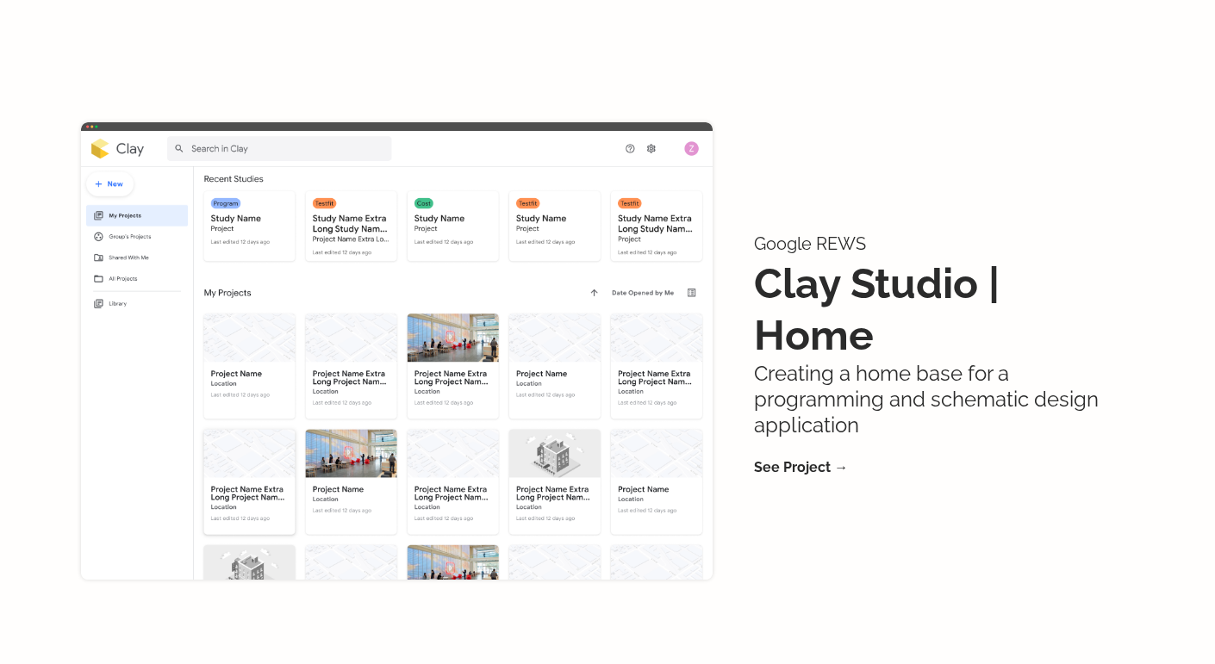
click at [802, 361] on p "Creating a home base for a programming and schematic design application" at bounding box center [938, 400] width 369 height 78
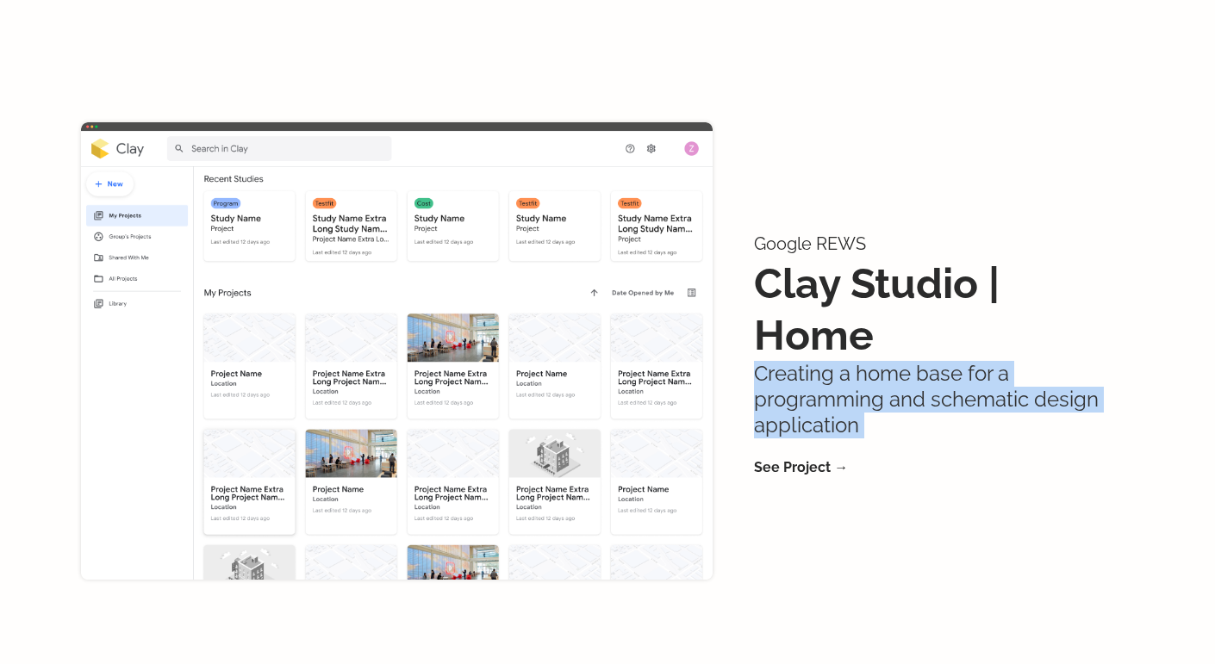
click at [802, 361] on p "Creating a home base for a programming and schematic design application" at bounding box center [938, 400] width 369 height 78
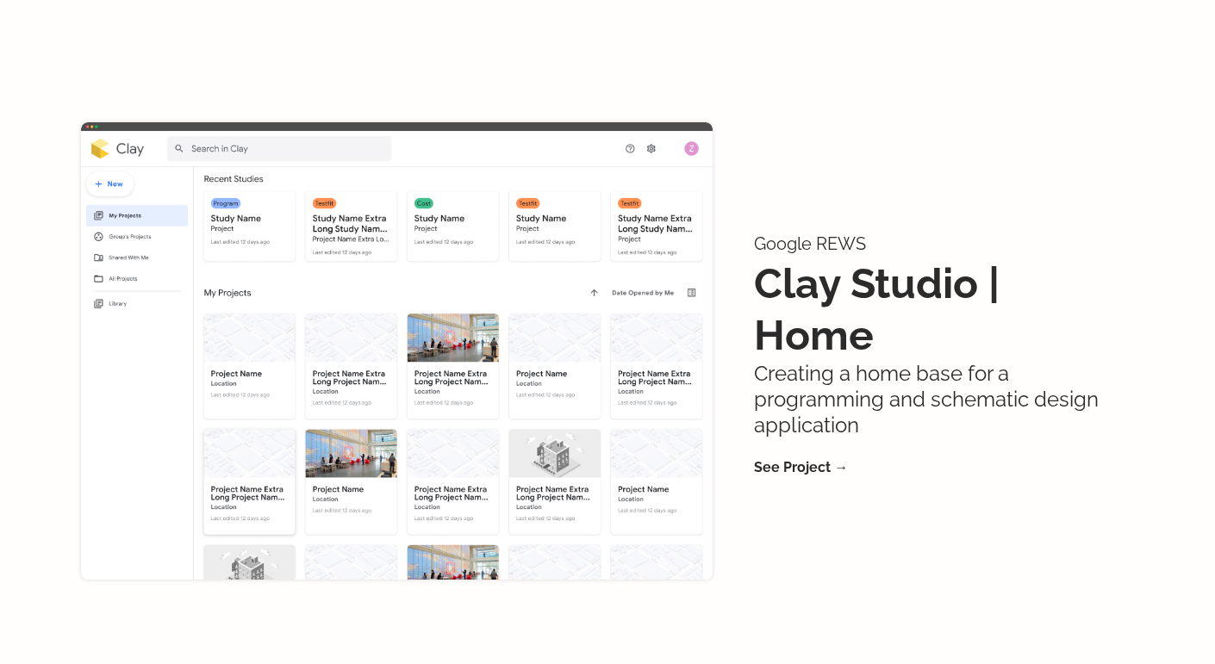
click at [802, 361] on p "Creating a home base for a programming and schematic design application" at bounding box center [938, 400] width 369 height 78
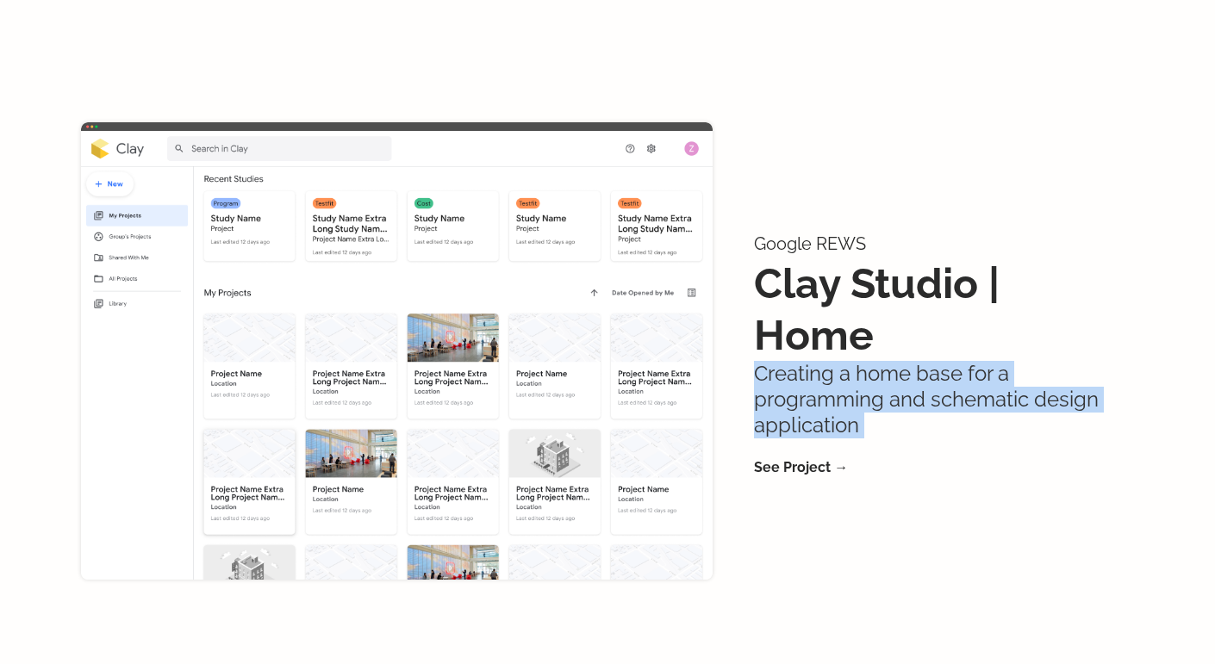
click at [802, 361] on p "Creating a home base for a programming and schematic design application" at bounding box center [938, 400] width 369 height 78
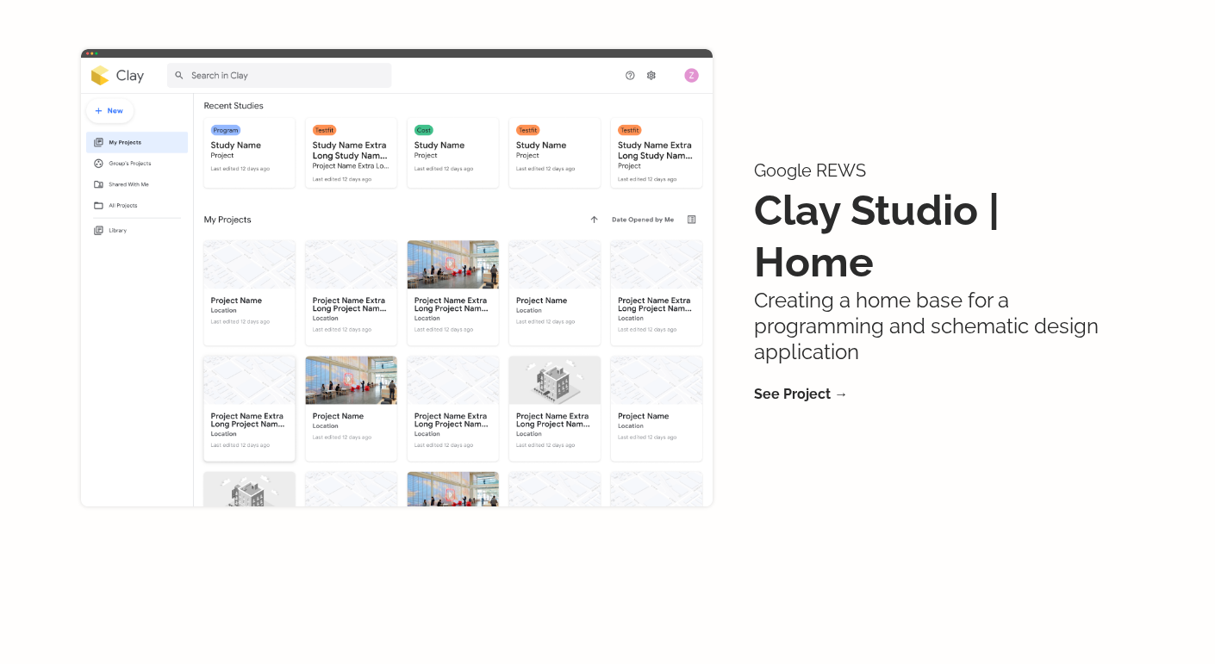
scroll to position [1983, 0]
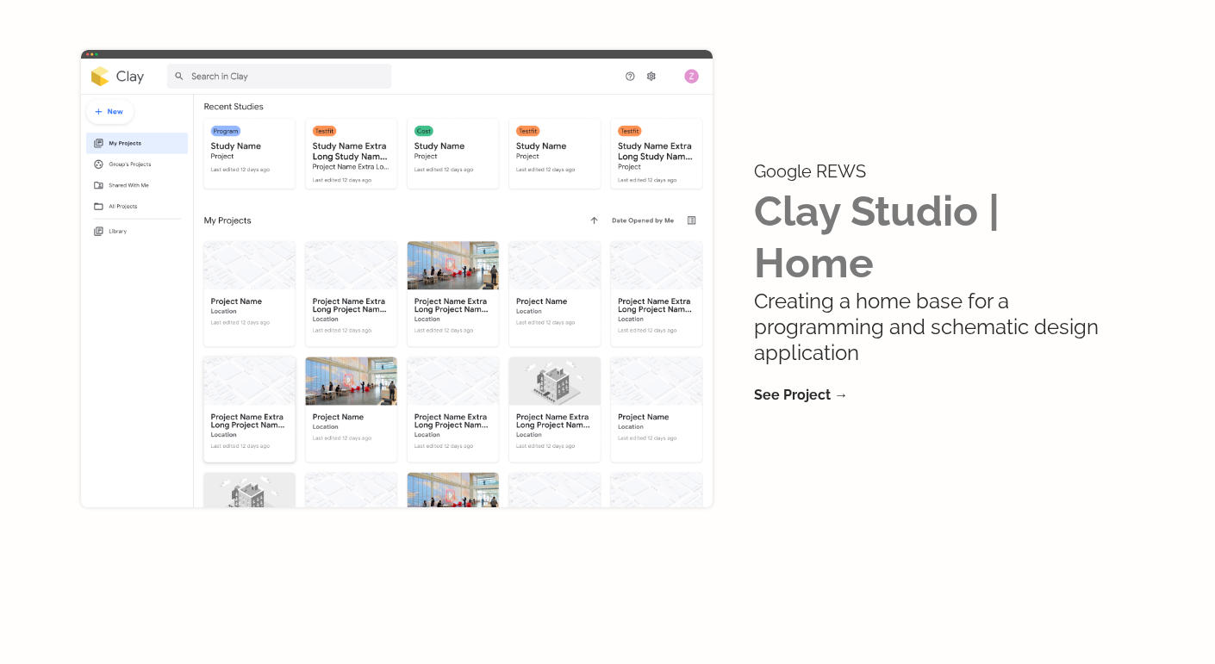
click at [888, 187] on link "Clay Studio | Home" at bounding box center [877, 237] width 246 height 100
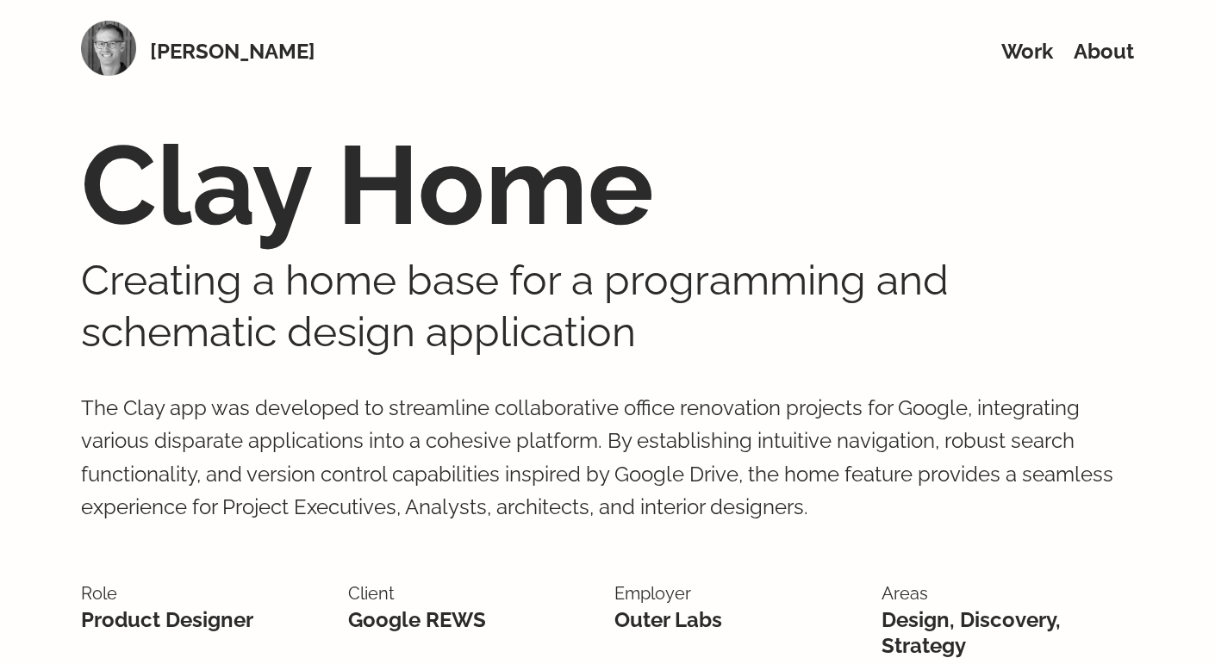
click at [596, 481] on p "The Clay app was developed to streamline collaborative office renovation projec…" at bounding box center [607, 459] width 1053 height 202
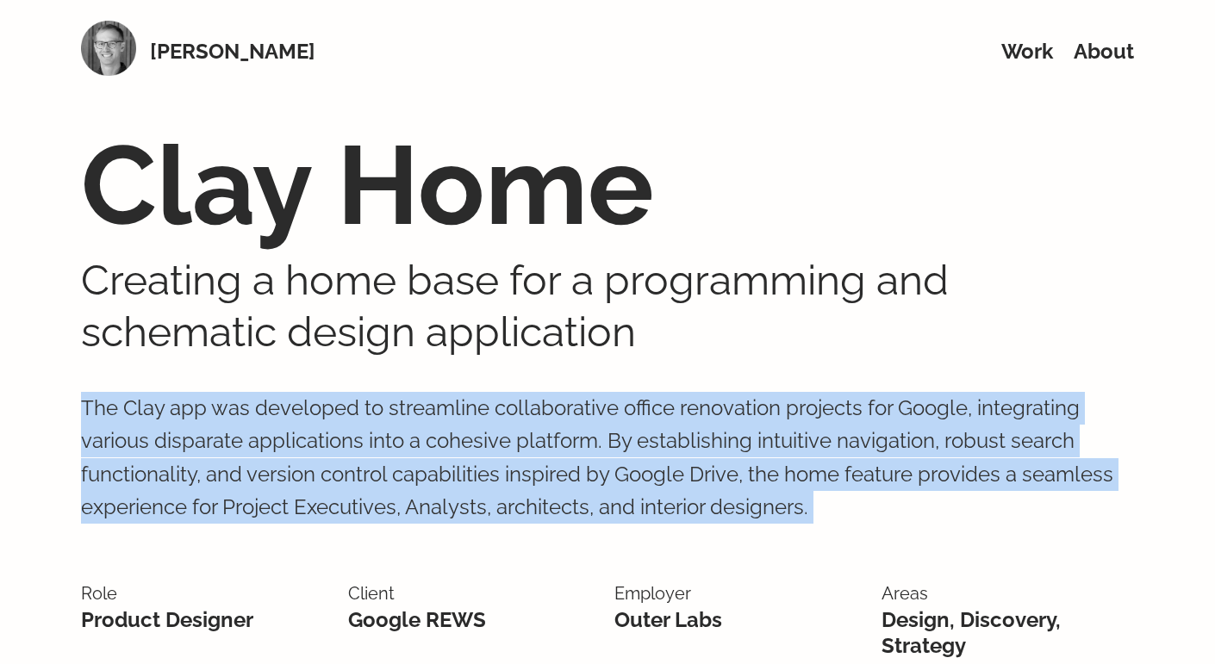
click at [596, 481] on p "The Clay app was developed to streamline collaborative office renovation projec…" at bounding box center [607, 459] width 1053 height 202
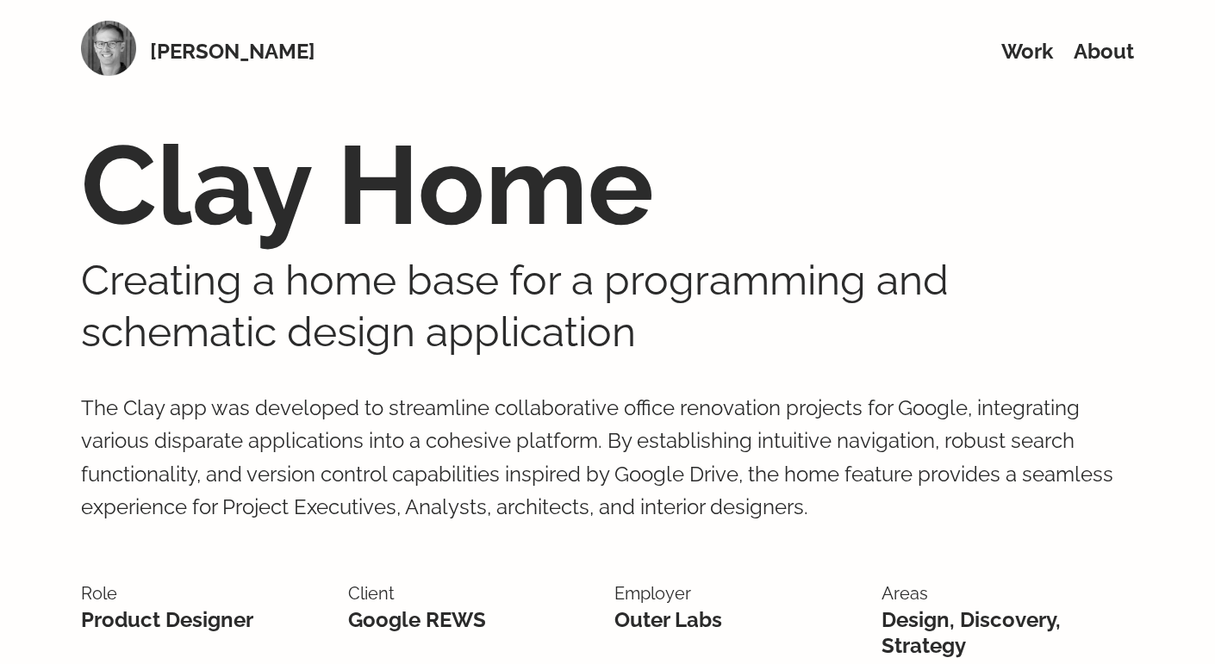
click at [596, 481] on p "The Clay app was developed to streamline collaborative office renovation projec…" at bounding box center [607, 459] width 1053 height 202
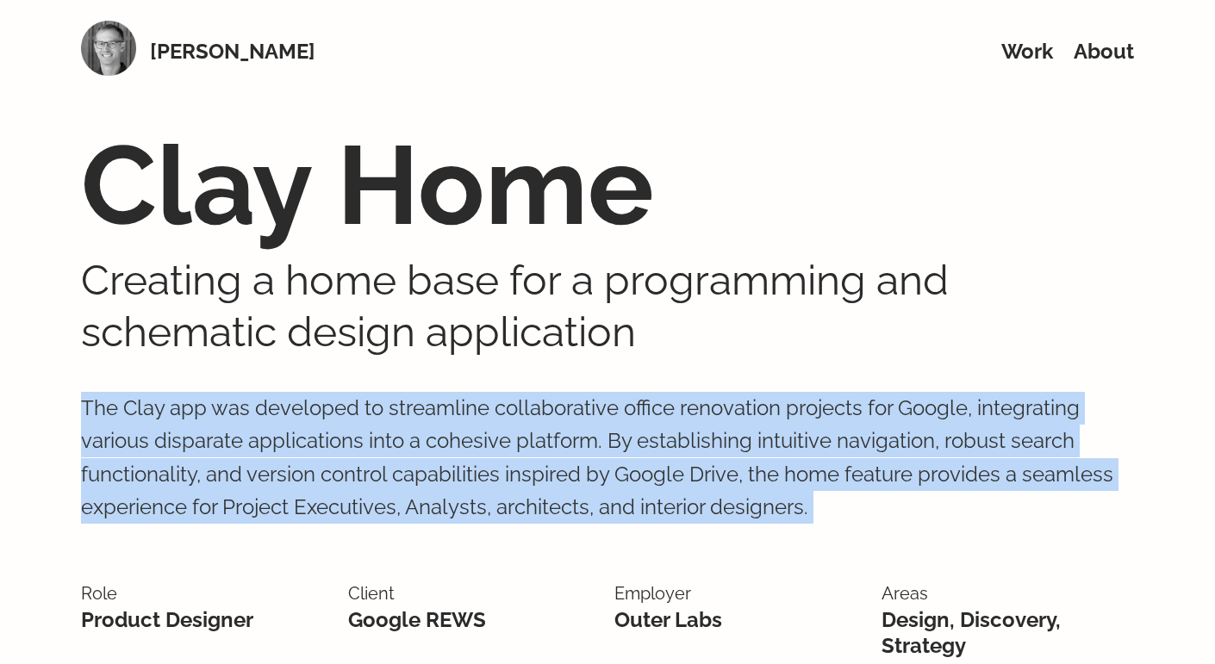
click at [596, 481] on p "The Clay app was developed to streamline collaborative office renovation projec…" at bounding box center [607, 459] width 1053 height 202
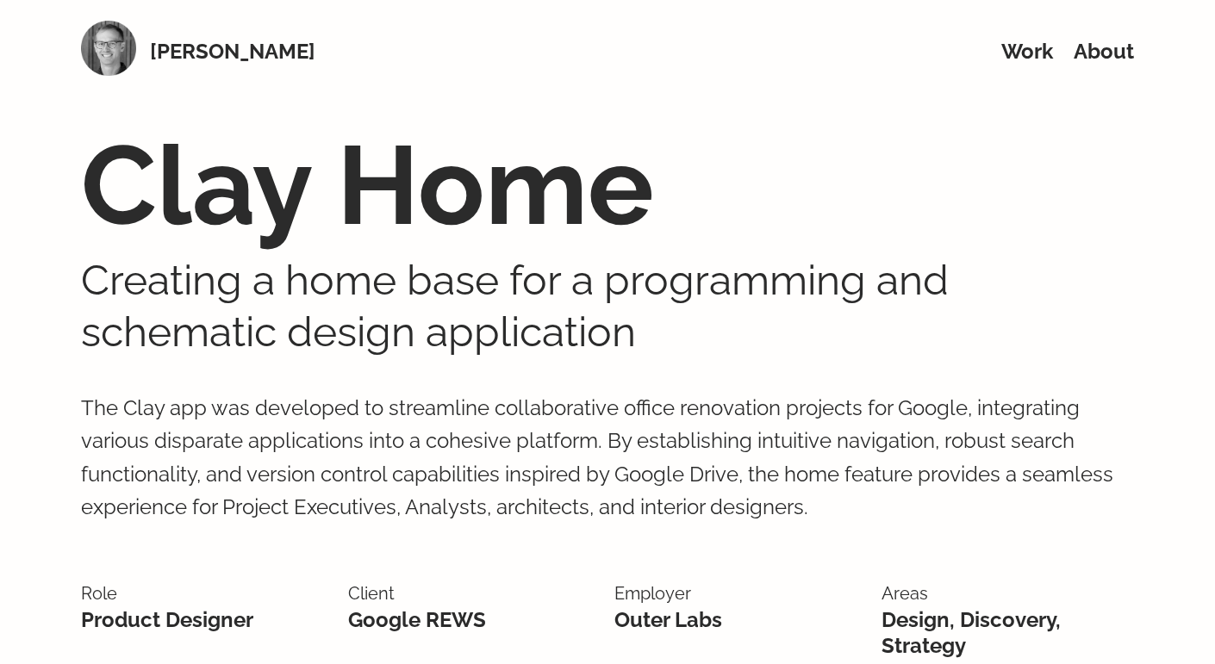
click at [596, 481] on p "The Clay app was developed to streamline collaborative office renovation projec…" at bounding box center [607, 459] width 1053 height 202
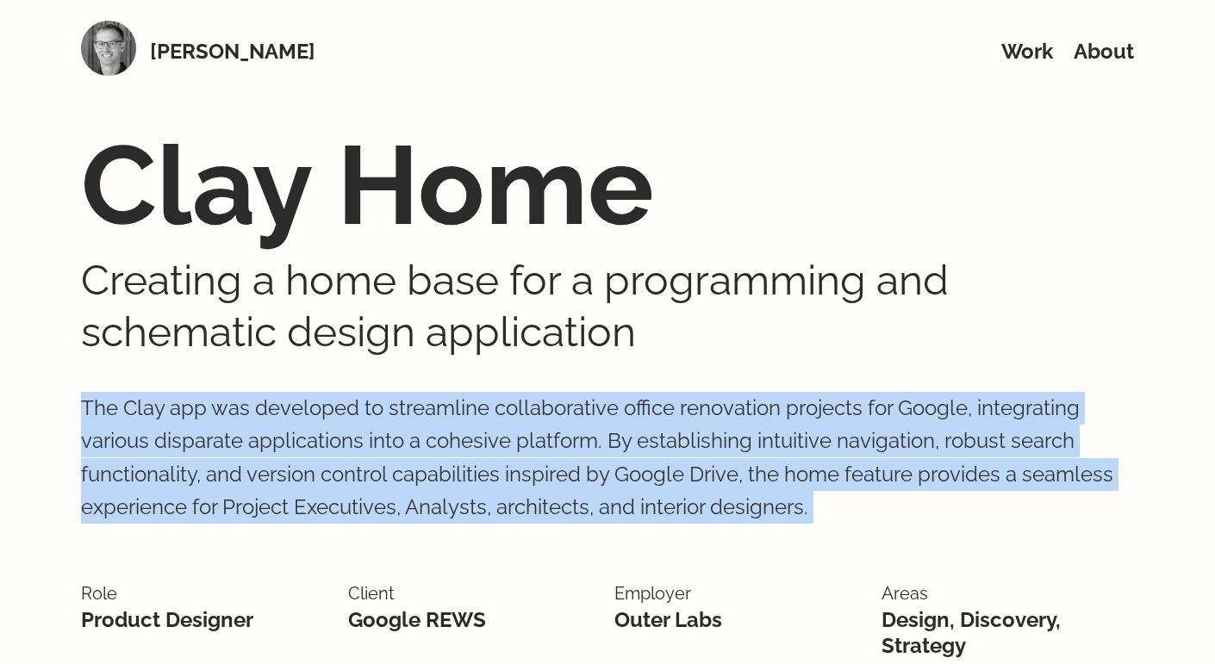
click at [596, 481] on p "The Clay app was developed to streamline collaborative office renovation projec…" at bounding box center [607, 459] width 1053 height 202
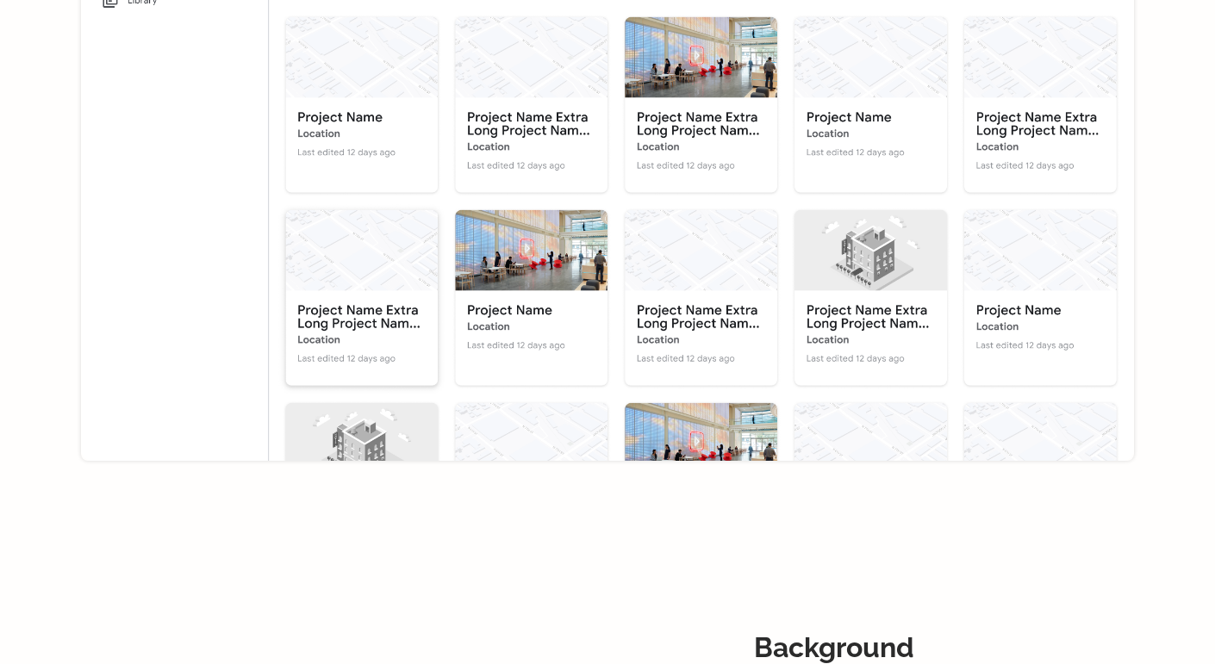
scroll to position [1087, 0]
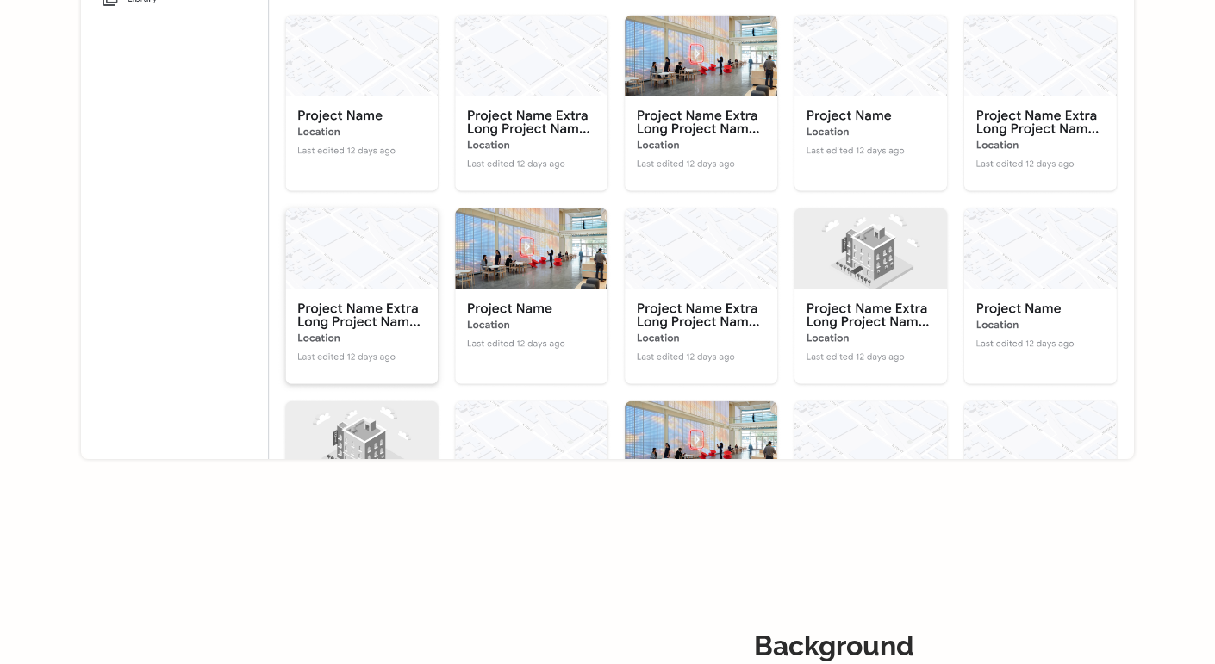
click at [596, 481] on div at bounding box center [607, 79] width 1053 height 933
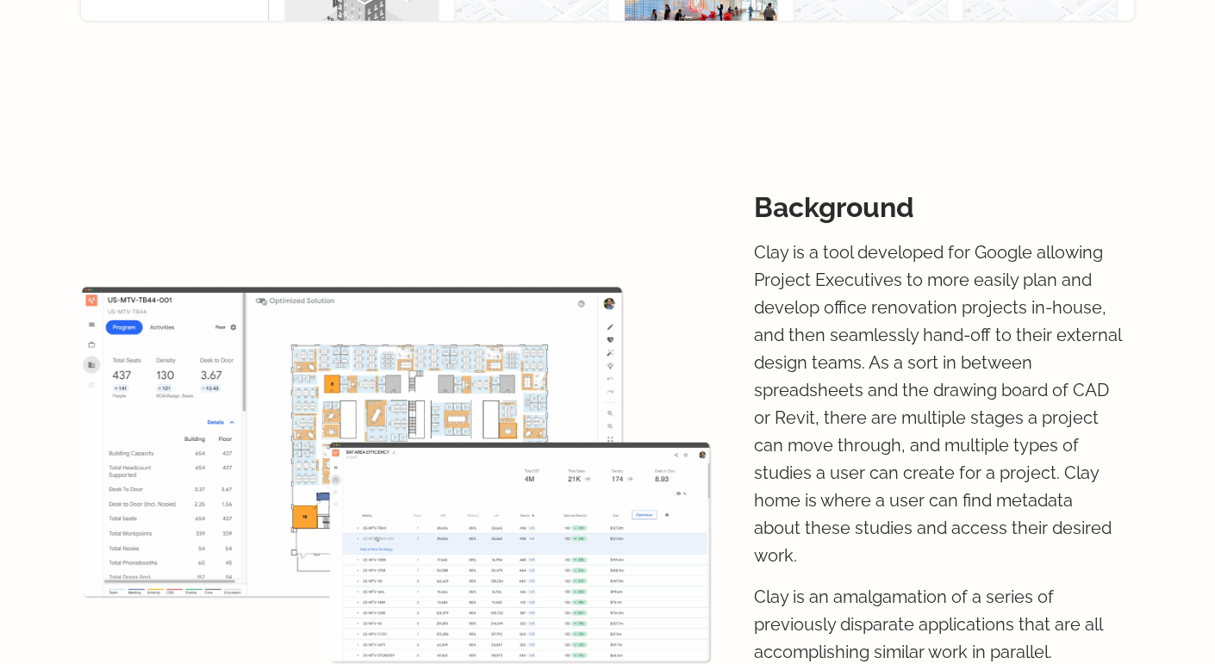
scroll to position [1525, 0]
click at [596, 481] on img at bounding box center [397, 476] width 632 height 379
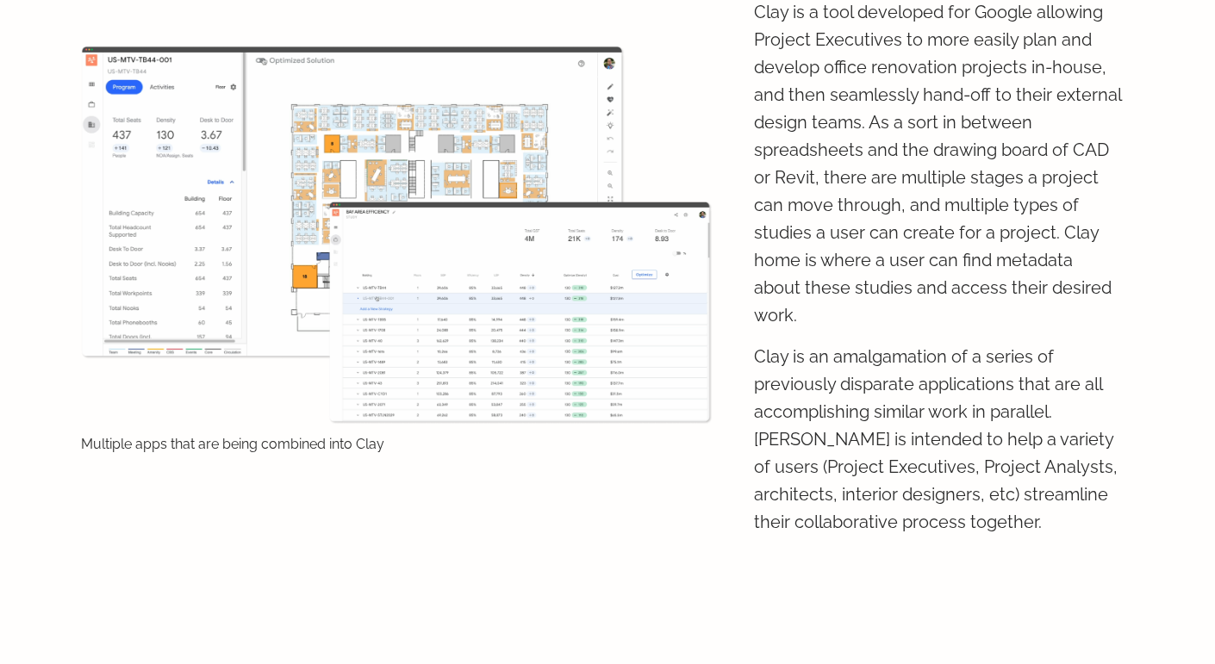
scroll to position [1769, 0]
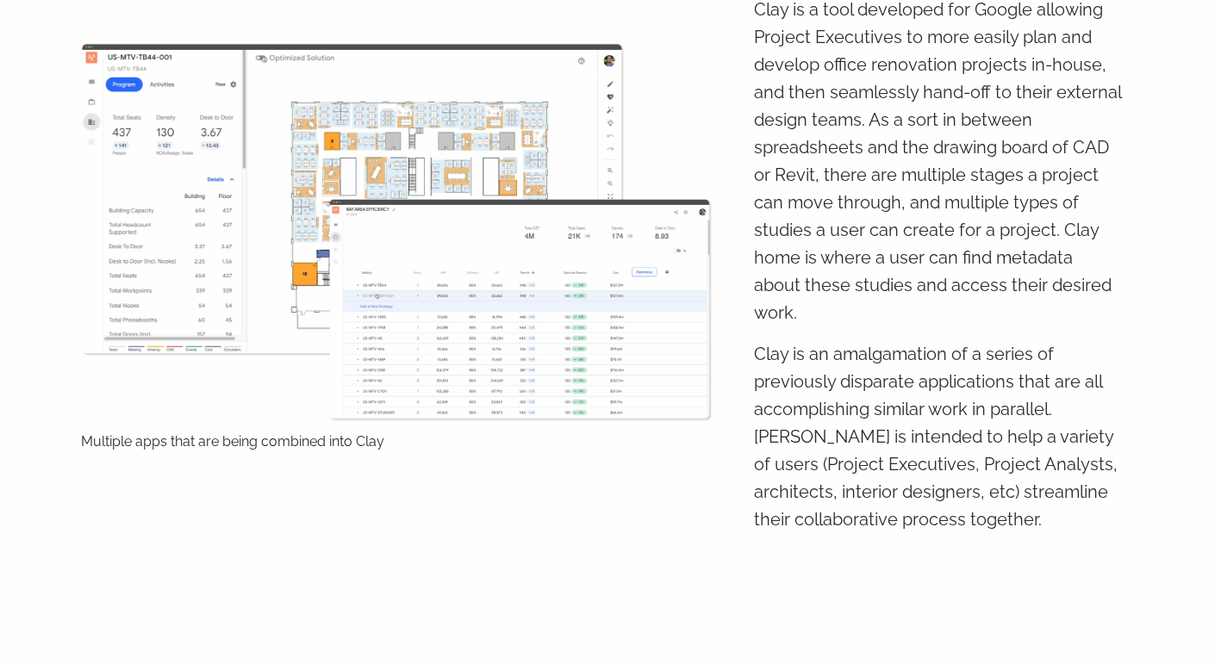
click at [339, 468] on div "Multiple apps that are being combined into Clay" at bounding box center [397, 247] width 632 height 600
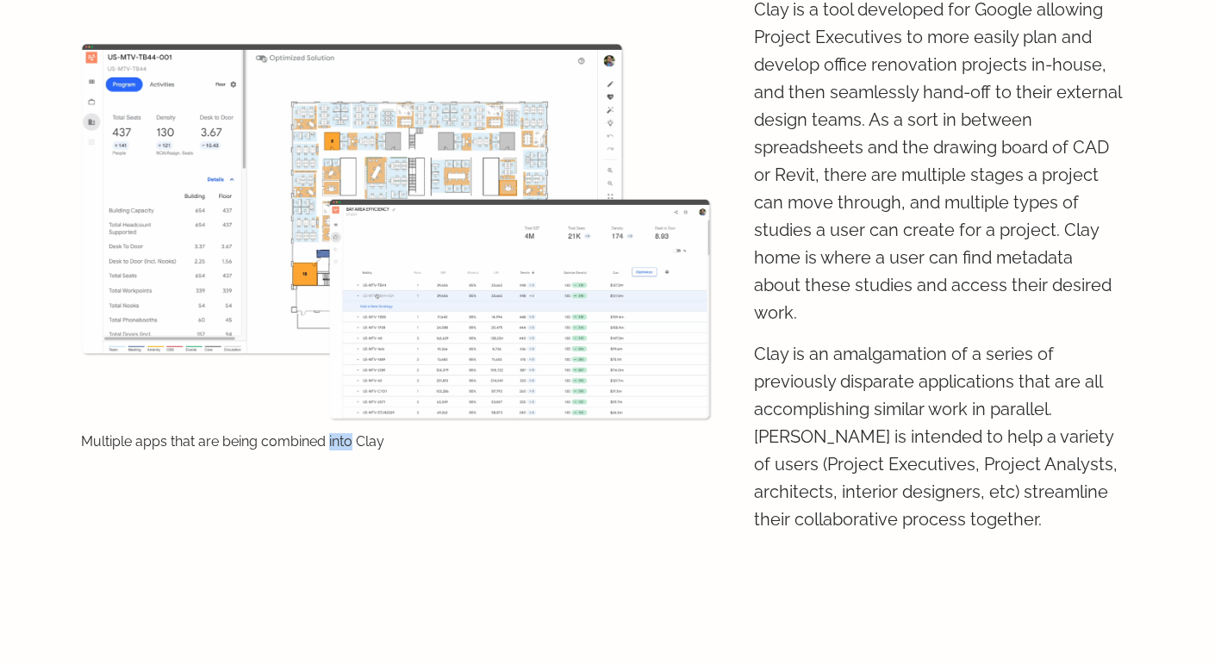
click at [339, 468] on div "Multiple apps that are being combined into Clay" at bounding box center [397, 247] width 632 height 600
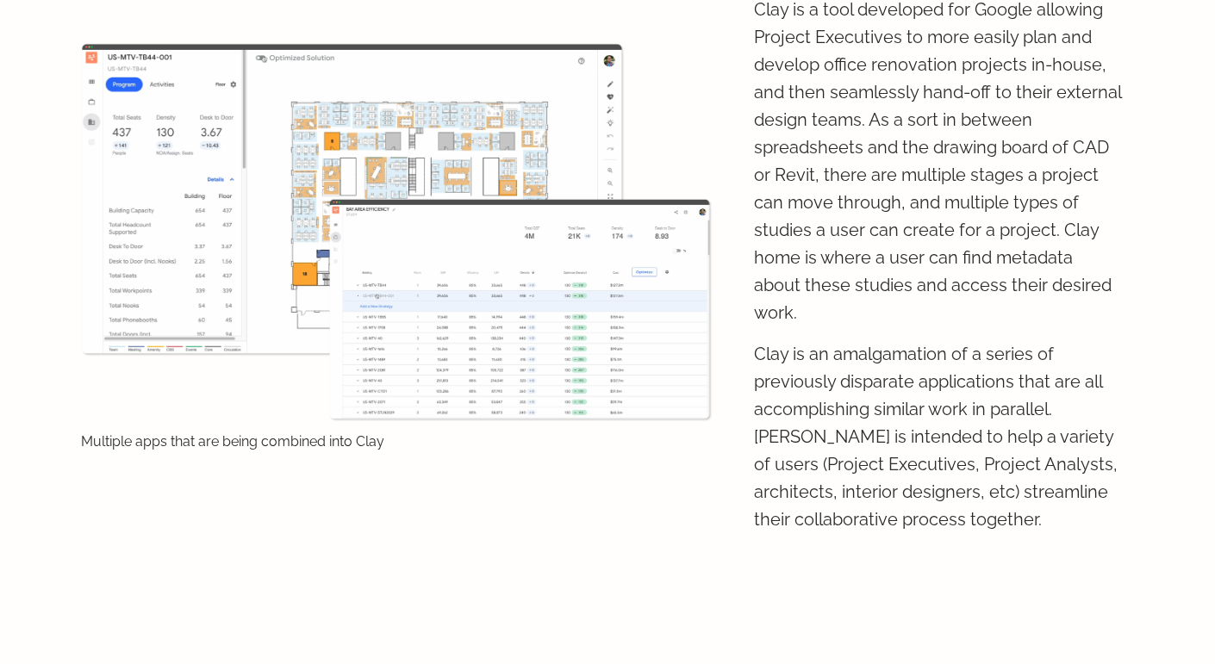
click at [339, 468] on div "Multiple apps that are being combined into Clay" at bounding box center [397, 247] width 632 height 600
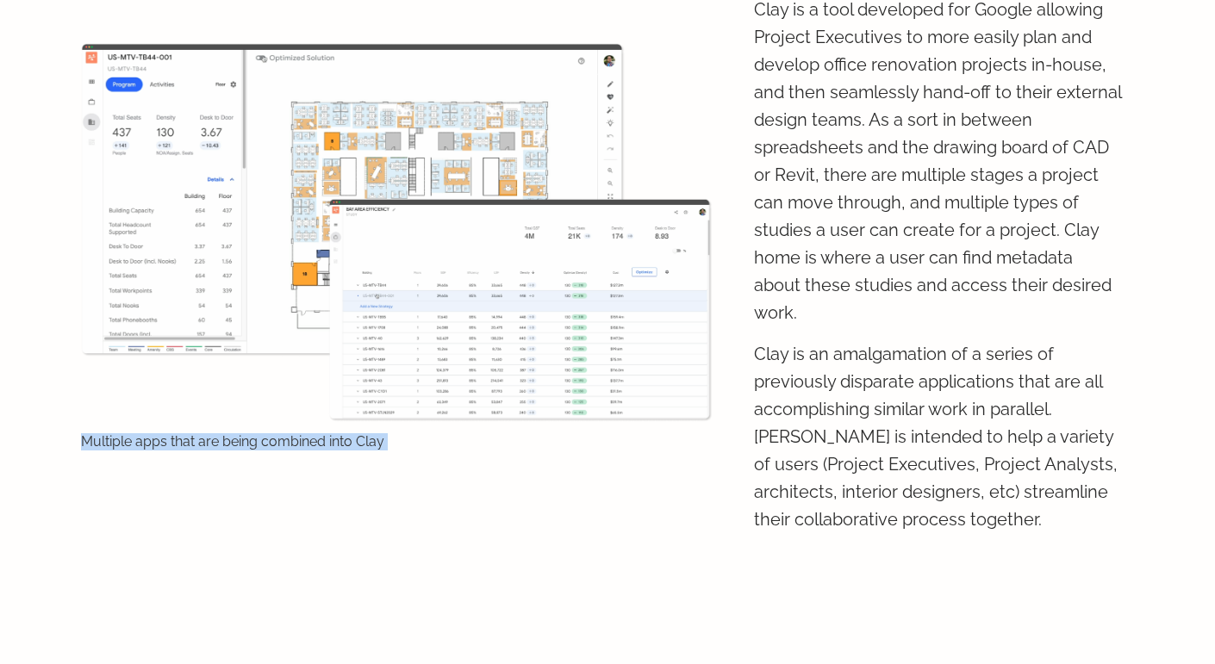
click at [339, 468] on div "Multiple apps that are being combined into Clay" at bounding box center [397, 247] width 632 height 600
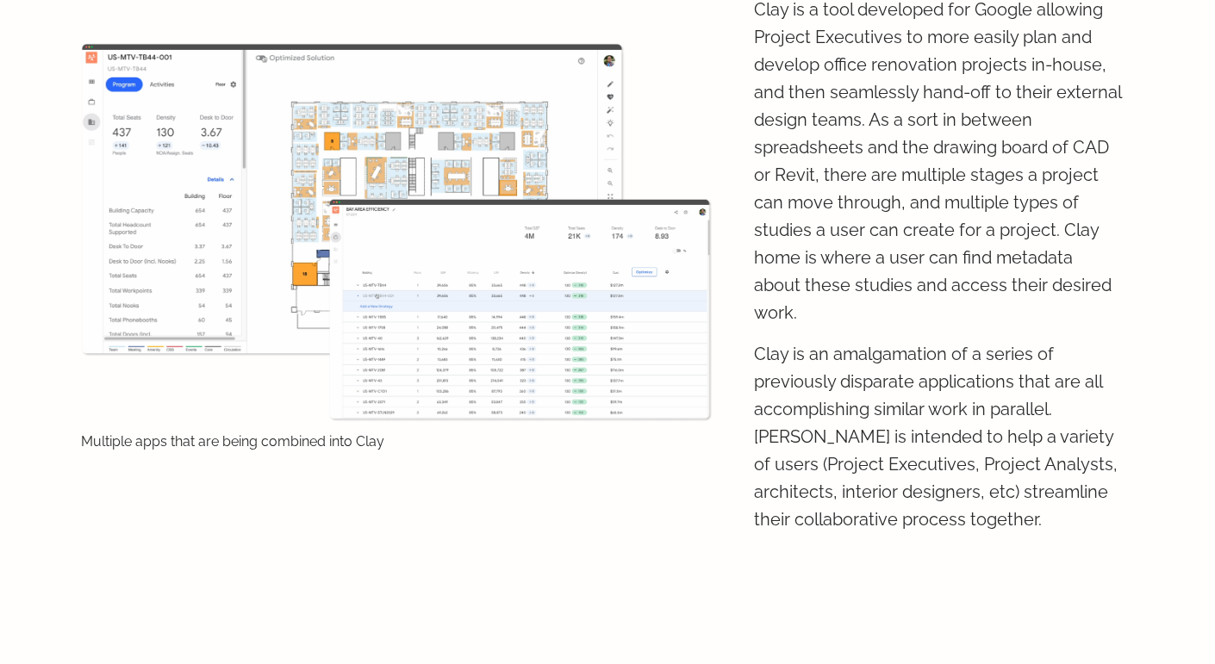
click at [339, 468] on div "Multiple apps that are being combined into Clay" at bounding box center [397, 247] width 632 height 600
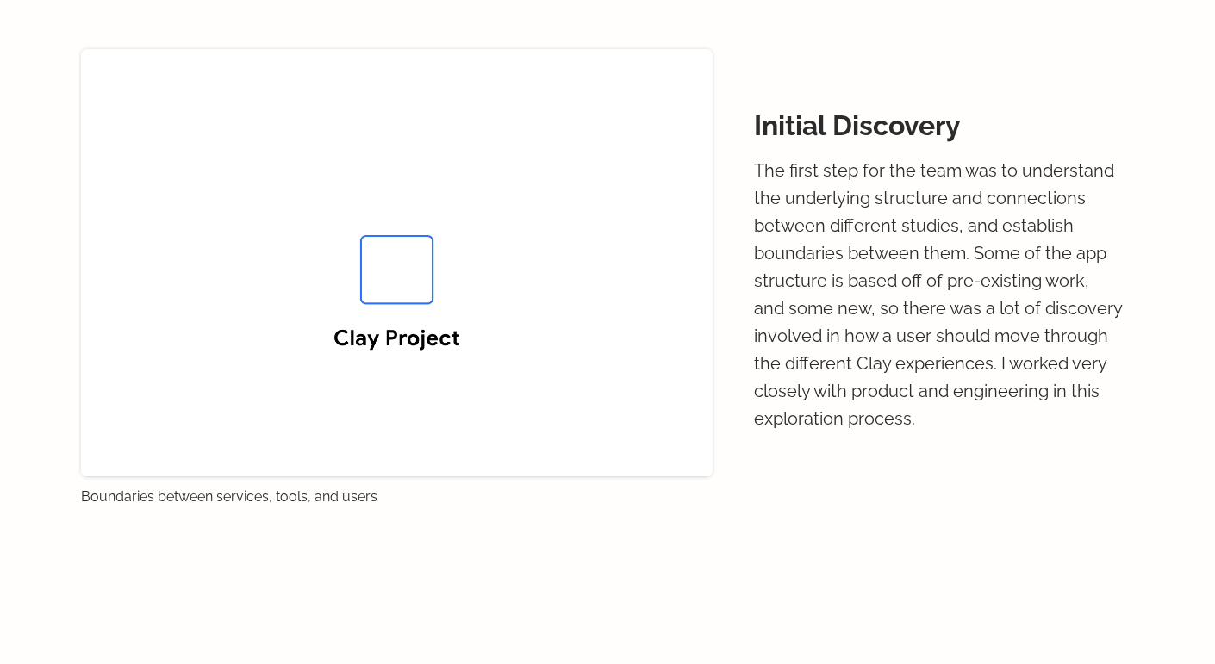
scroll to position [2432, 0]
click at [339, 489] on p "Boundaries between services, tools, and users" at bounding box center [397, 497] width 632 height 17
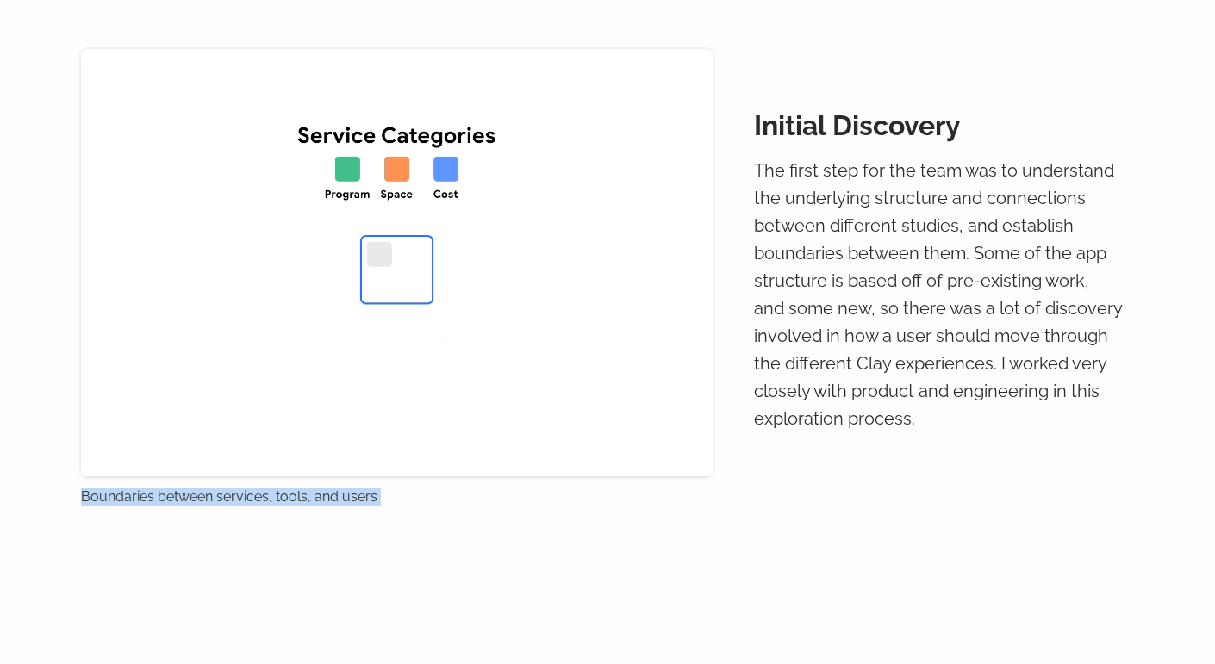
click at [339, 489] on p "Boundaries between services, tools, and users" at bounding box center [397, 497] width 632 height 17
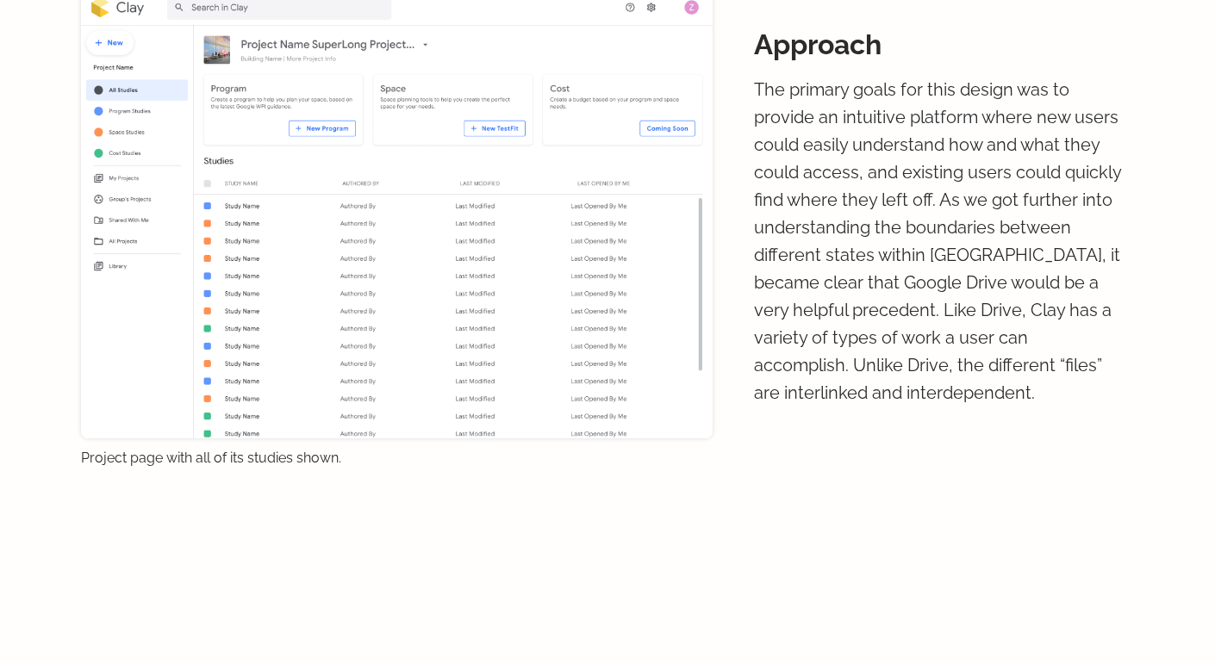
scroll to position [3128, 0]
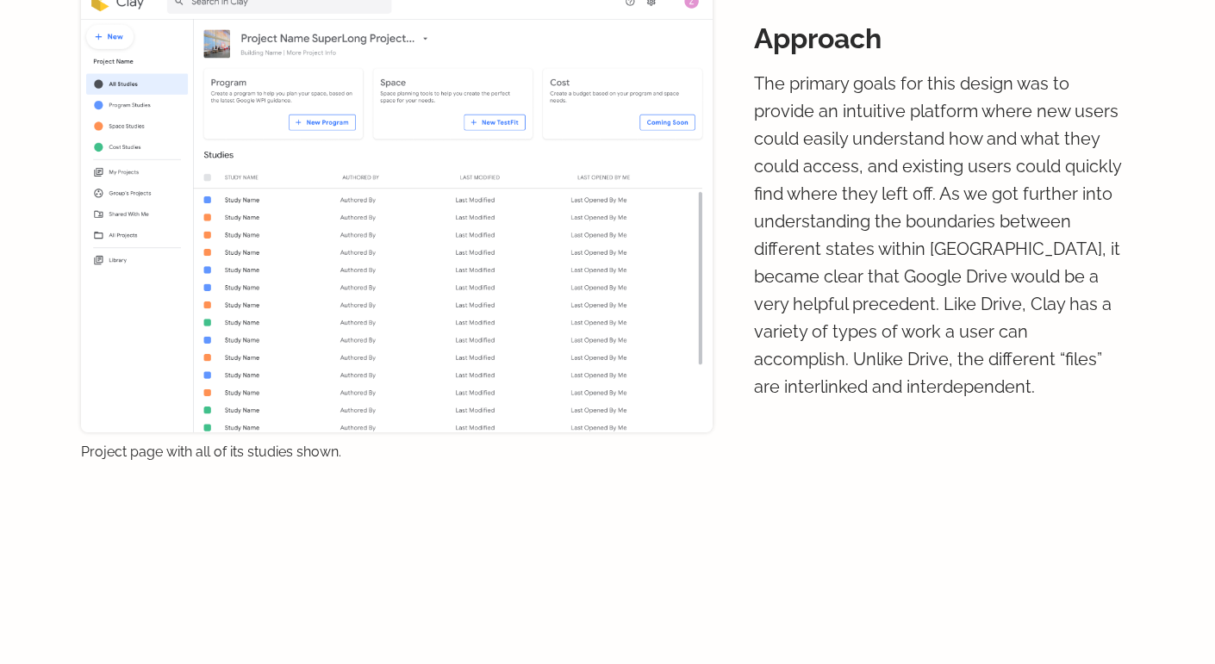
click at [322, 491] on div "Project page with all of its studies shown. Approach The primary goals for this…" at bounding box center [607, 218] width 1053 height 652
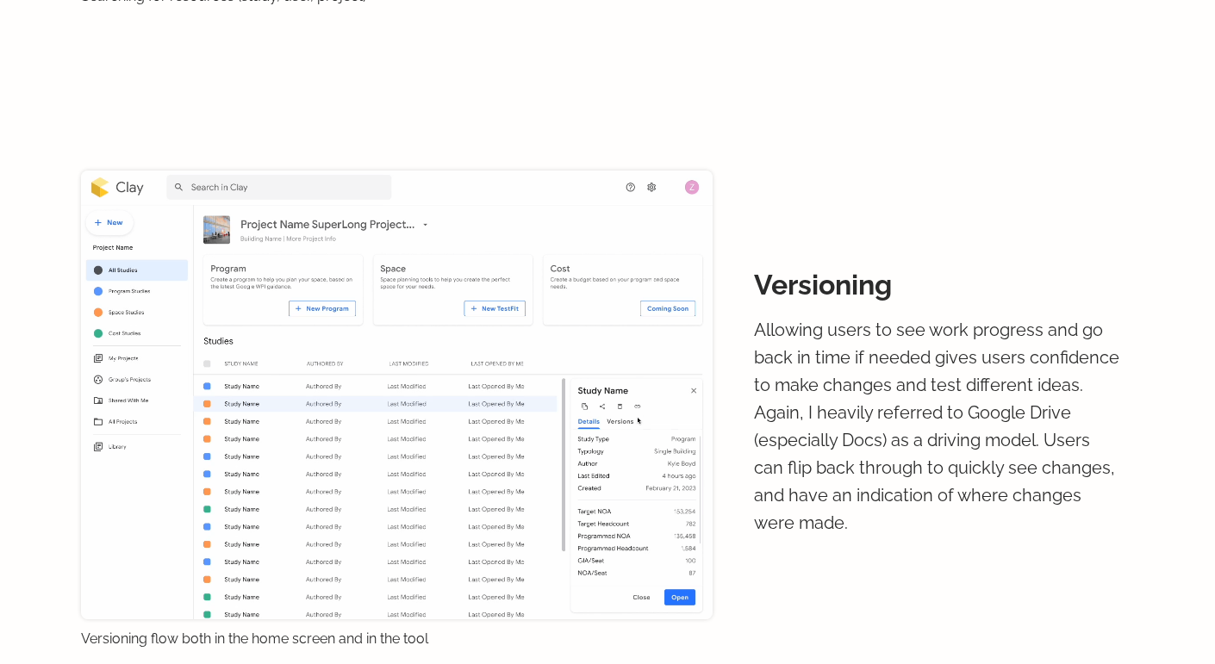
scroll to position [4886, 0]
